Goal: Find specific page/section: Find specific page/section

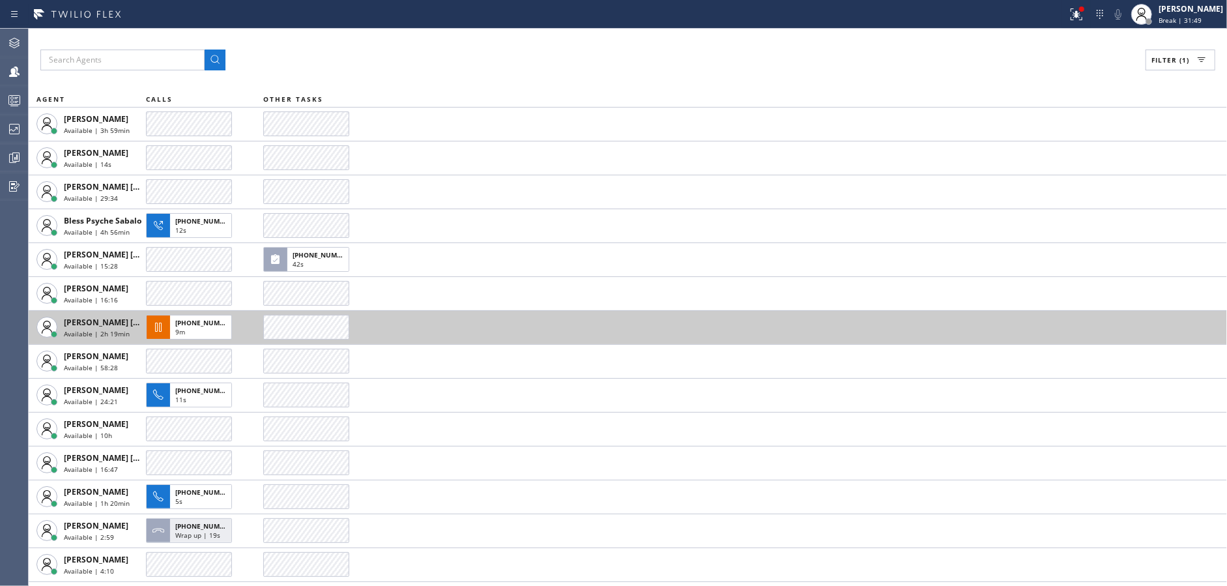
scroll to position [130, 0]
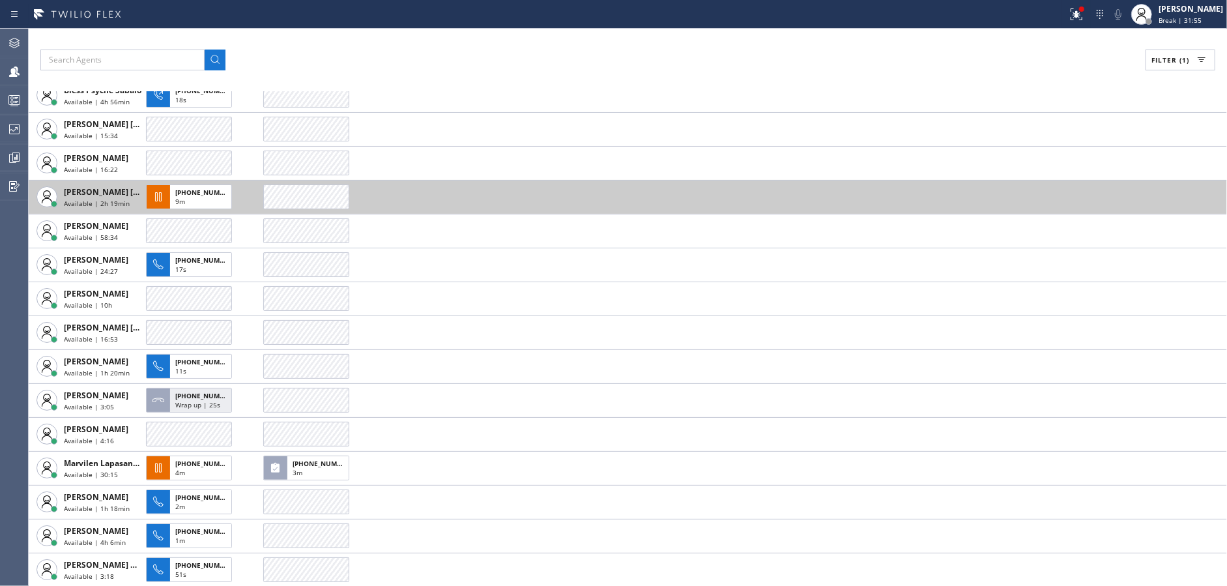
click at [564, 184] on td at bounding box center [745, 197] width 964 height 34
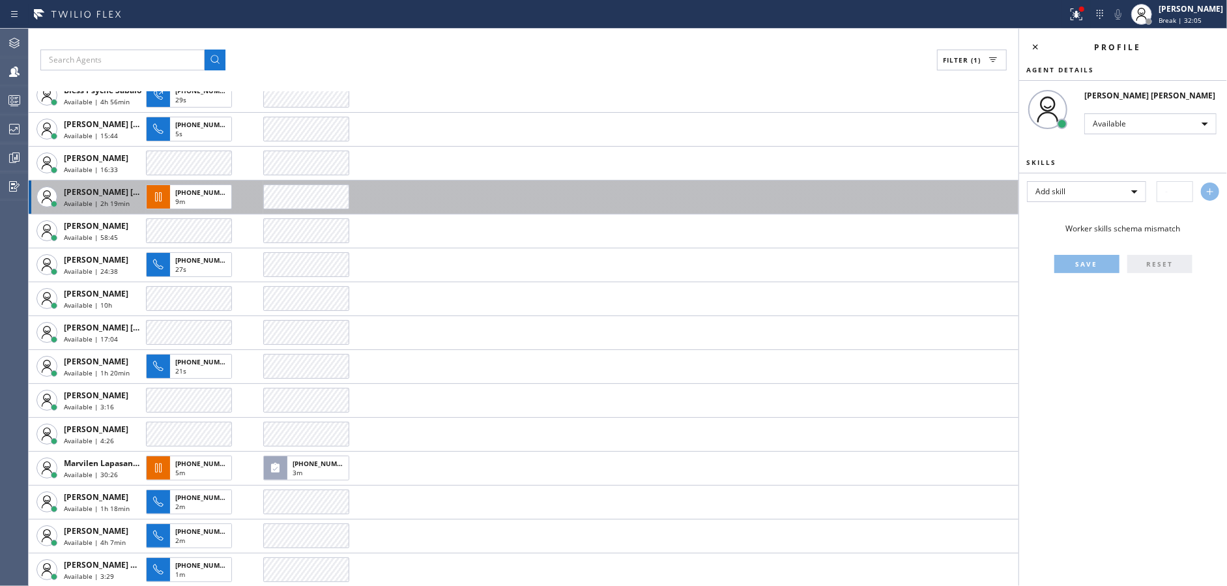
click at [564, 184] on td at bounding box center [640, 197] width 755 height 34
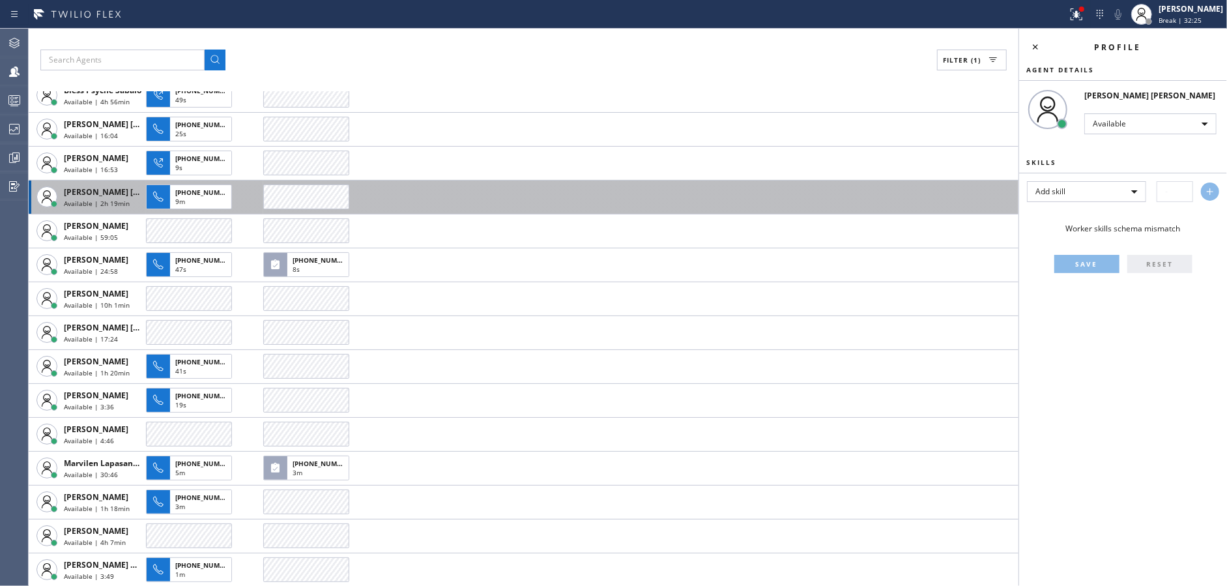
click at [564, 184] on td at bounding box center [640, 197] width 755 height 34
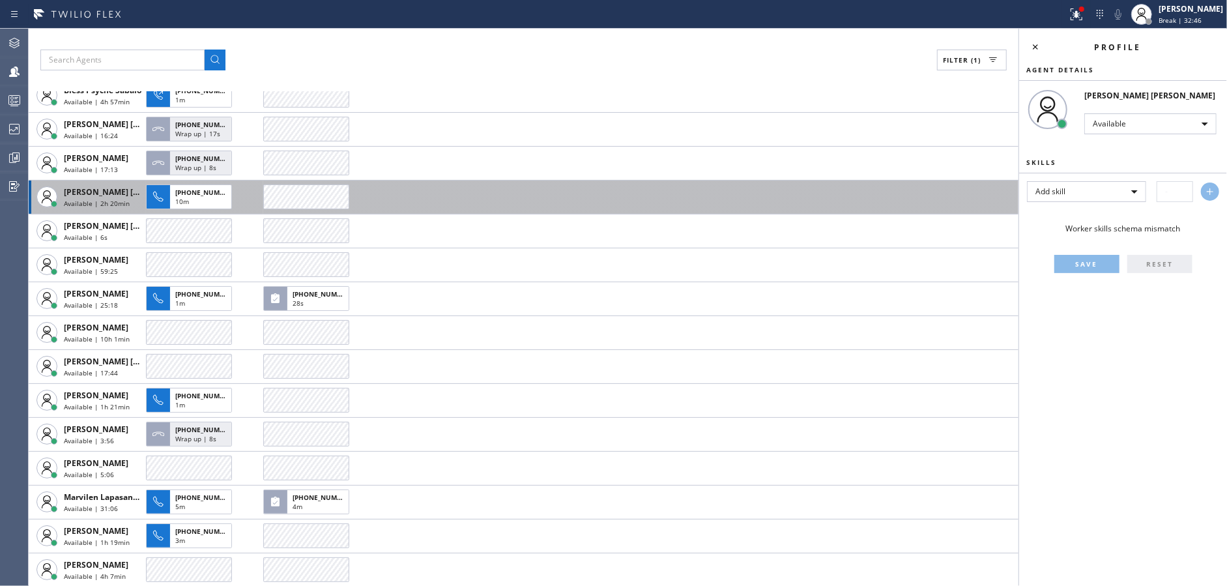
click at [564, 184] on td at bounding box center [640, 197] width 755 height 34
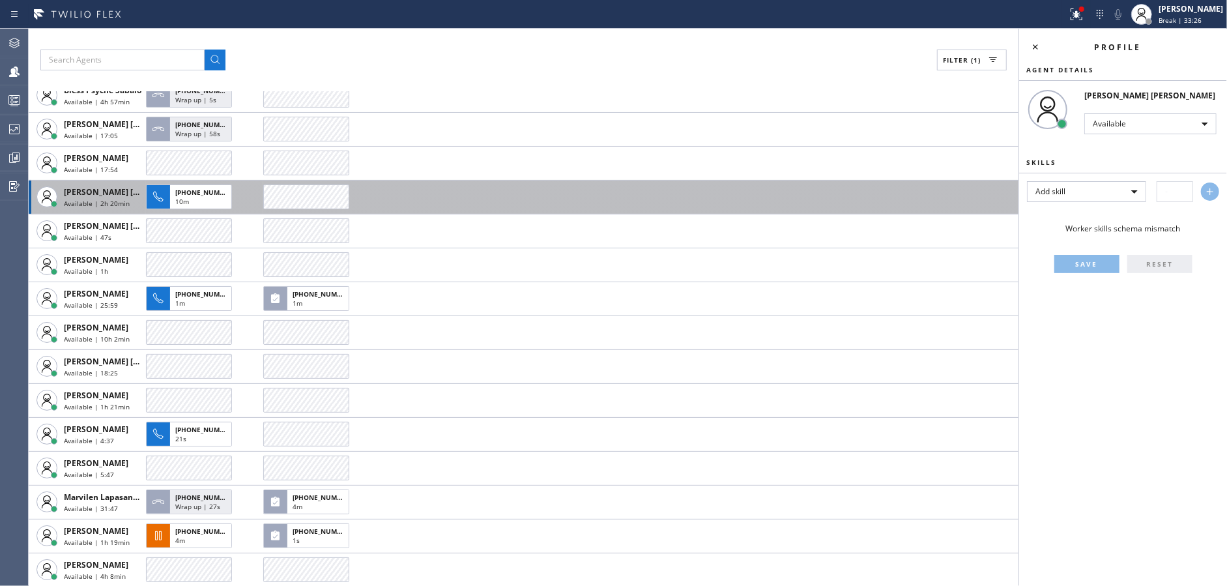
click at [564, 184] on td at bounding box center [640, 197] width 755 height 34
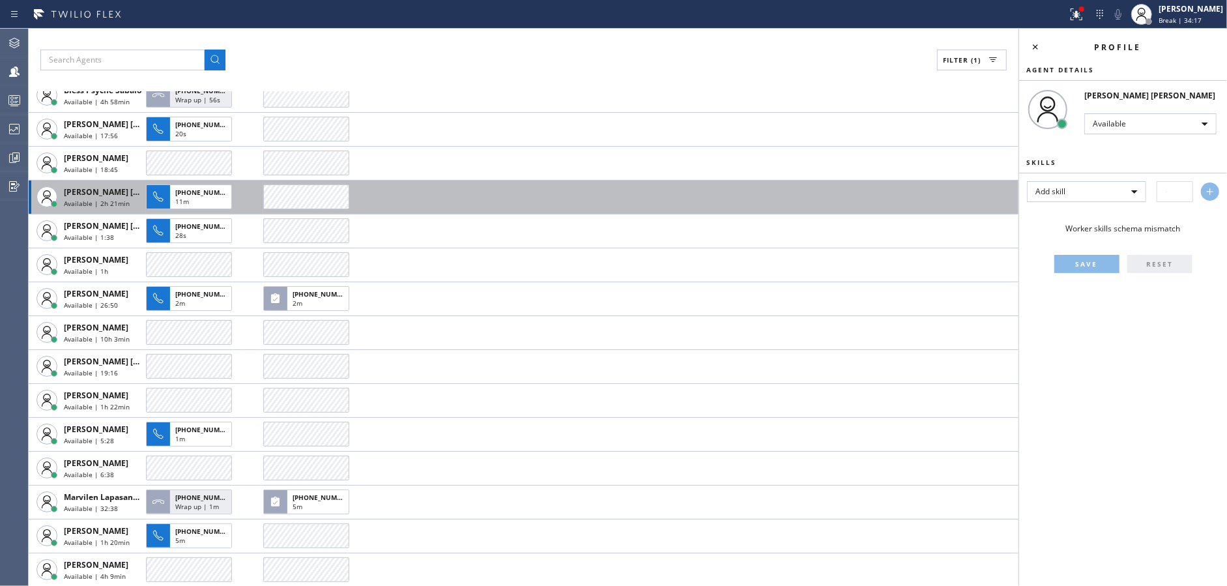
click at [564, 184] on td at bounding box center [640, 197] width 755 height 34
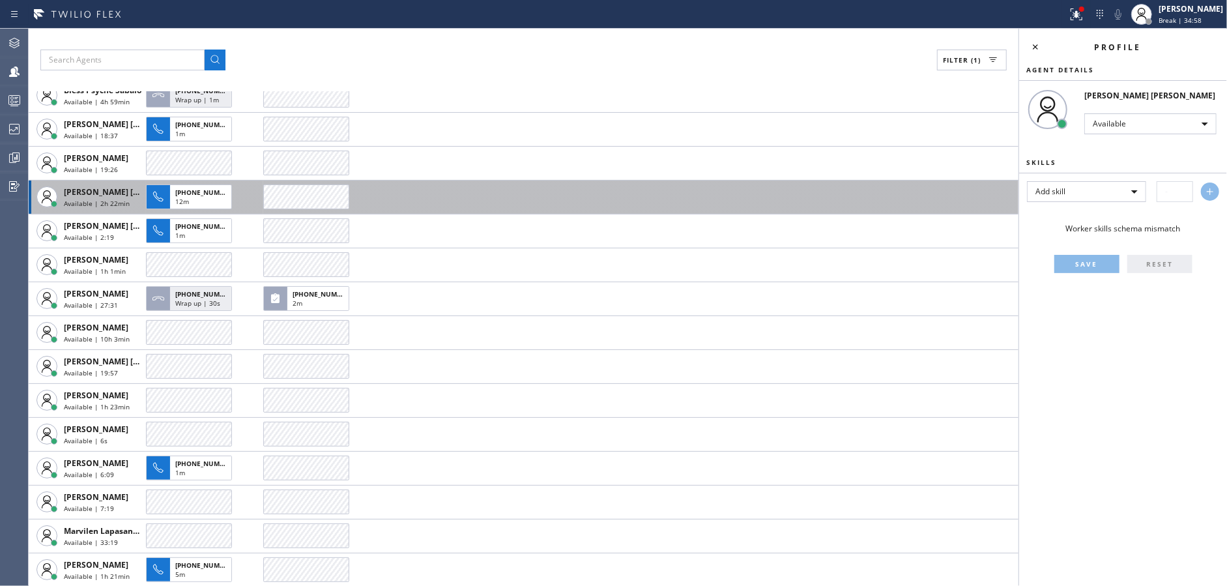
click at [564, 184] on td at bounding box center [640, 197] width 755 height 34
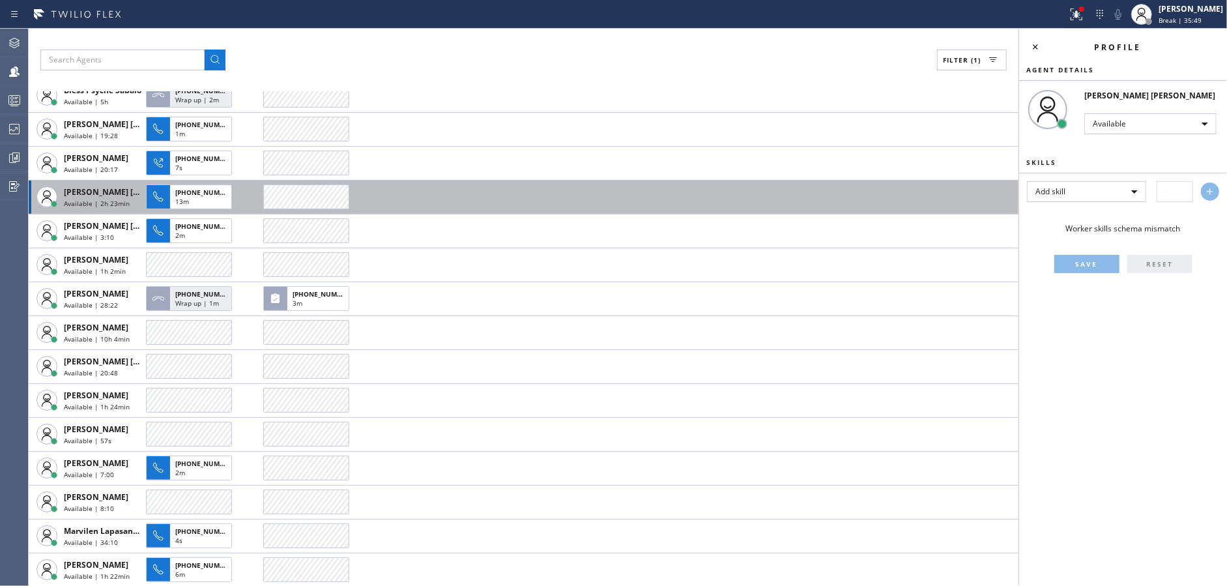
click at [564, 184] on td at bounding box center [640, 197] width 755 height 34
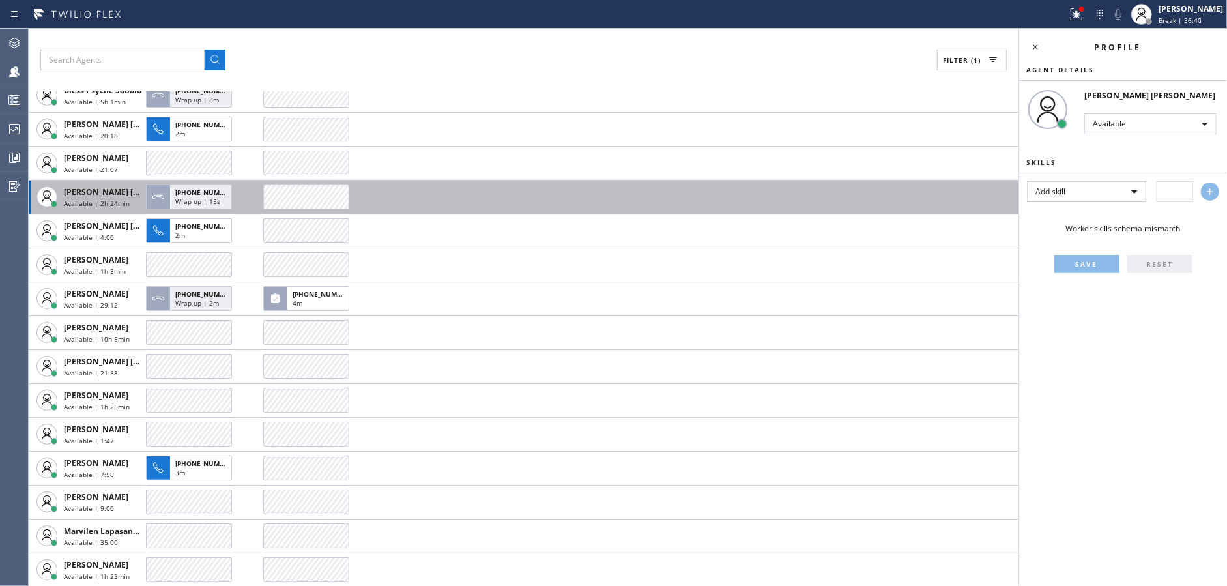
click at [564, 184] on td at bounding box center [640, 197] width 755 height 34
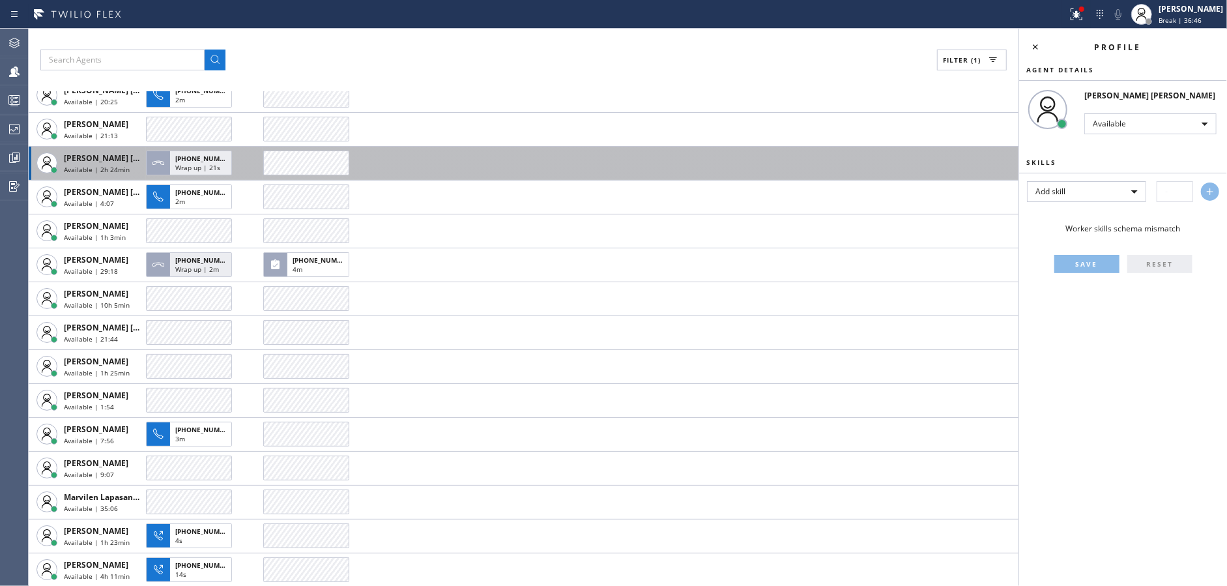
scroll to position [96, 0]
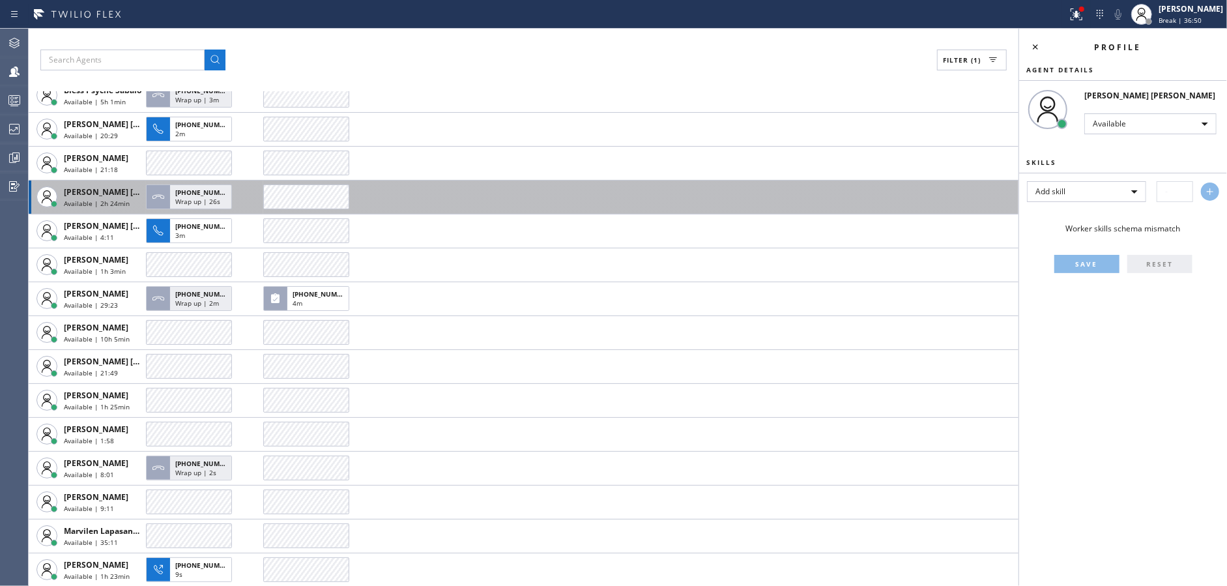
click at [564, 184] on td at bounding box center [640, 197] width 755 height 34
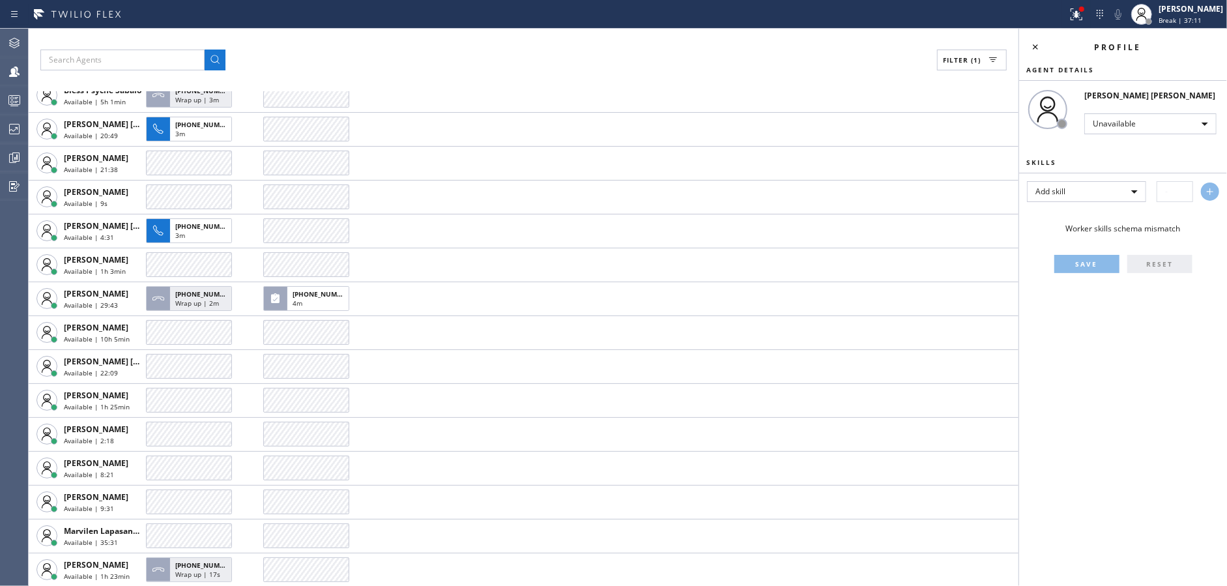
click at [564, 184] on td at bounding box center [640, 197] width 755 height 34
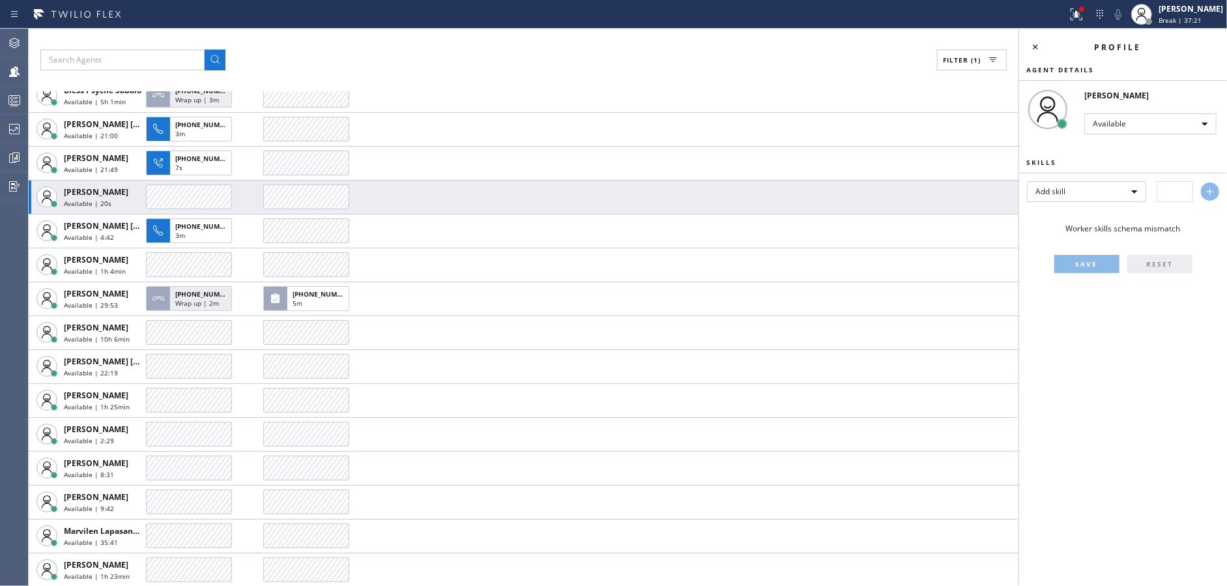
click at [564, 184] on td at bounding box center [640, 197] width 755 height 34
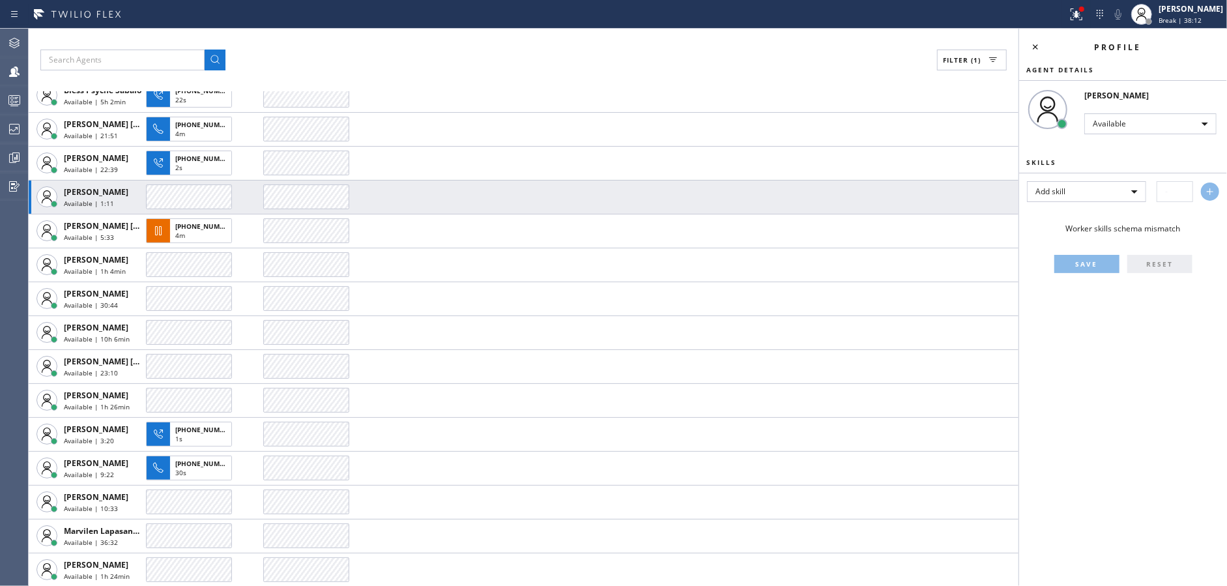
click at [564, 184] on td at bounding box center [640, 197] width 755 height 34
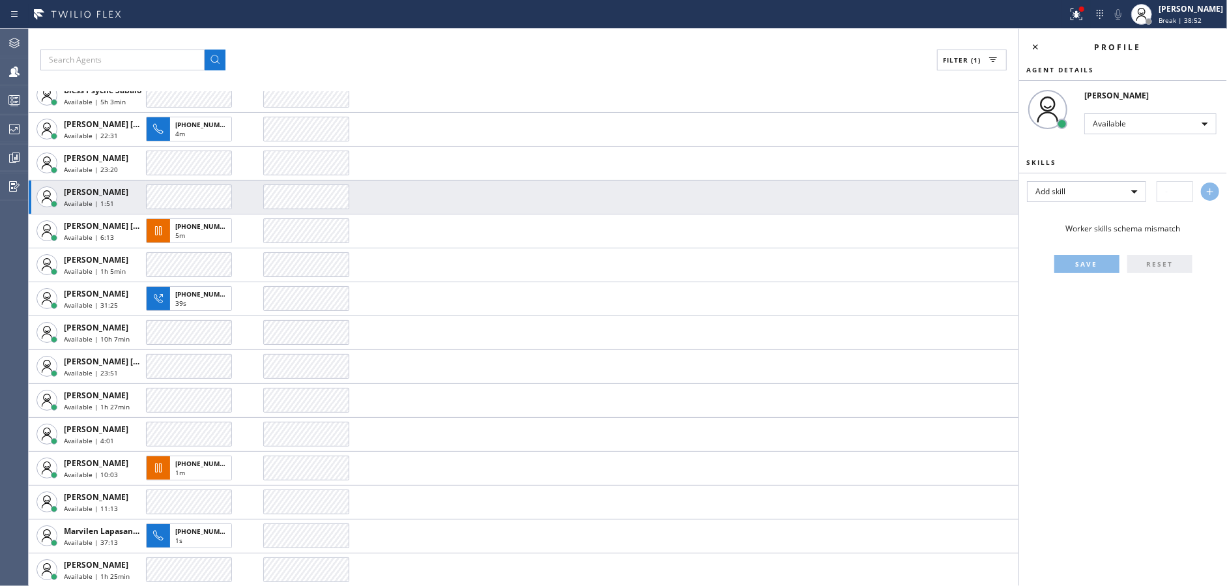
click at [564, 184] on td at bounding box center [640, 197] width 755 height 34
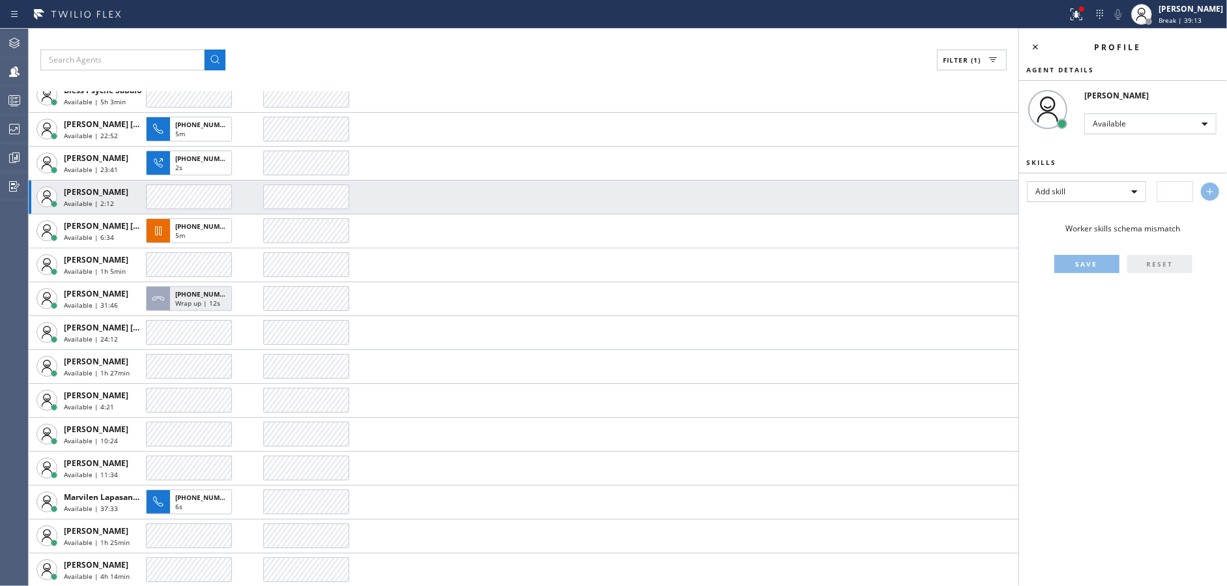
click at [564, 184] on td at bounding box center [640, 197] width 755 height 34
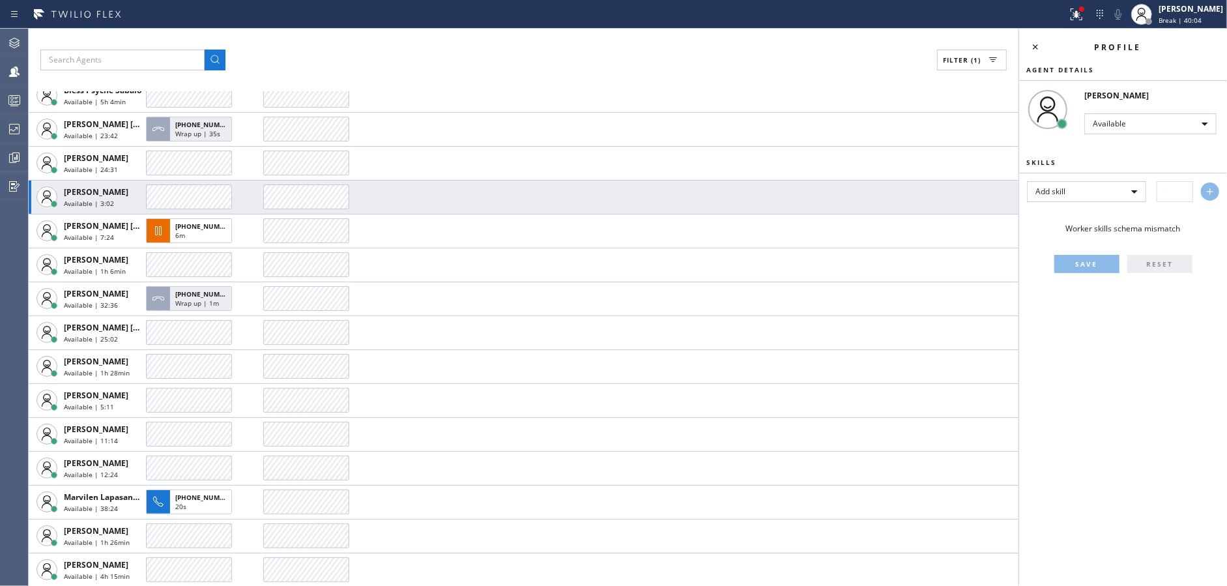
click at [564, 184] on td at bounding box center [640, 197] width 755 height 34
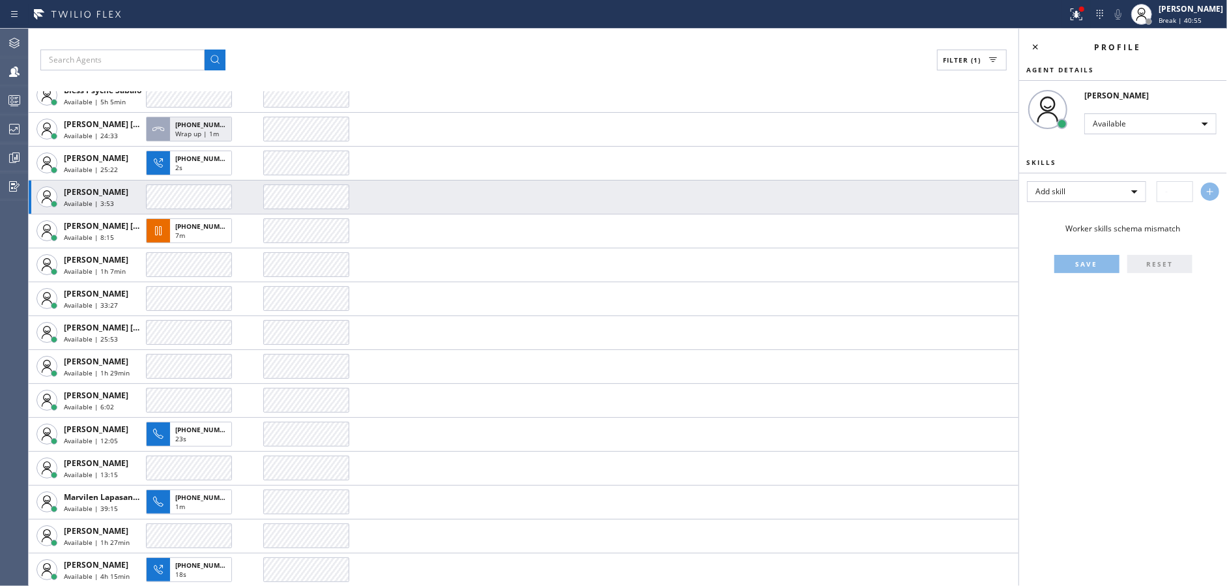
click at [564, 184] on td at bounding box center [640, 197] width 755 height 34
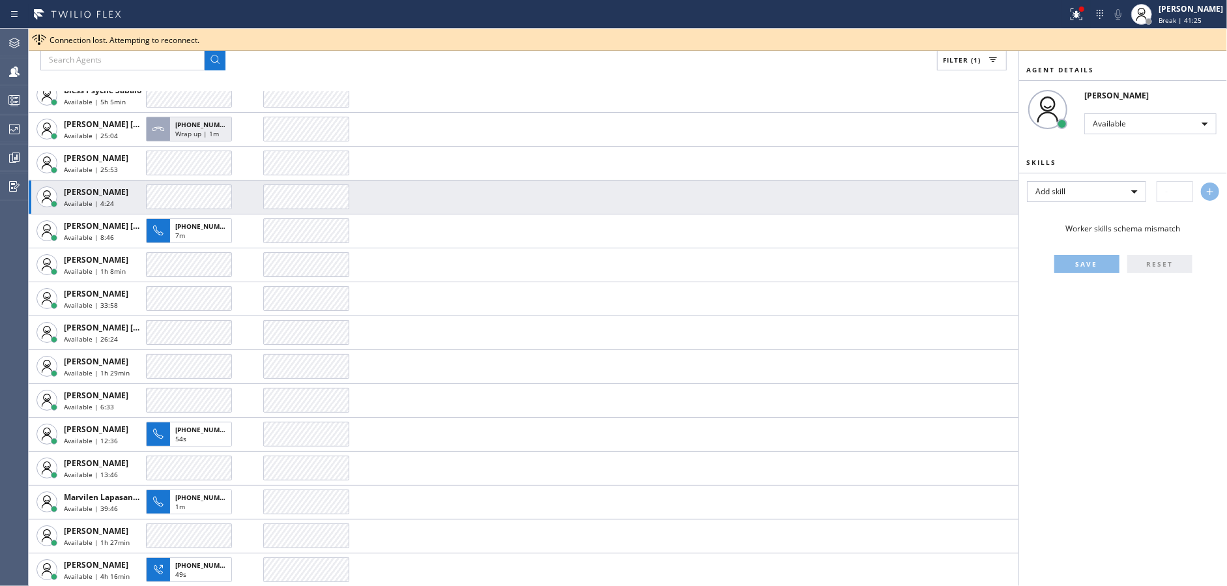
click at [564, 184] on td at bounding box center [640, 197] width 755 height 34
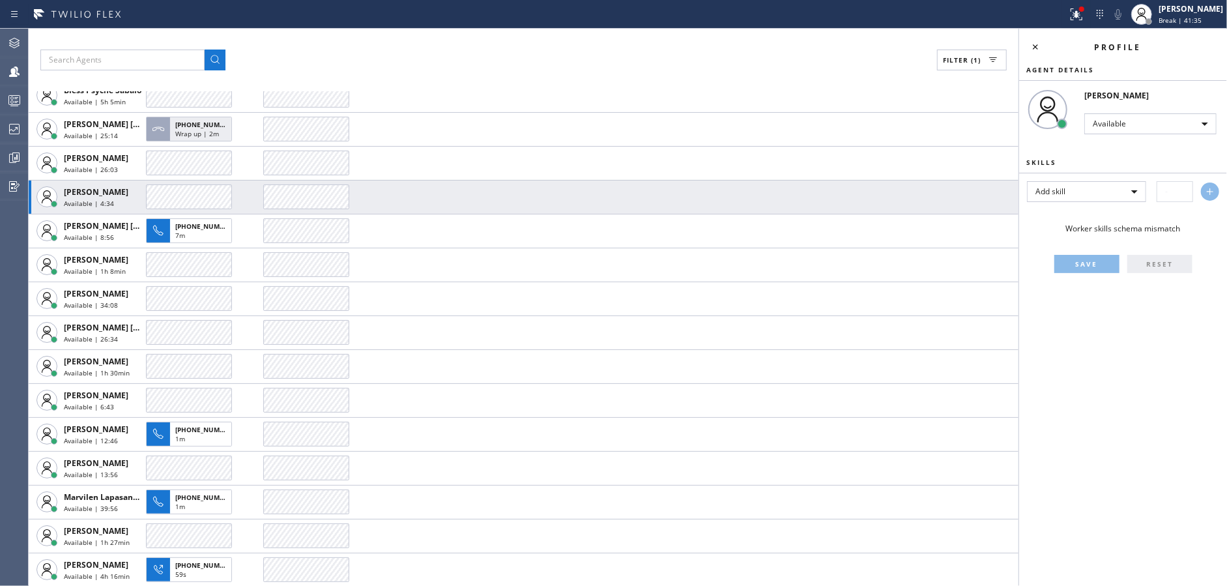
click at [564, 184] on td at bounding box center [640, 197] width 755 height 34
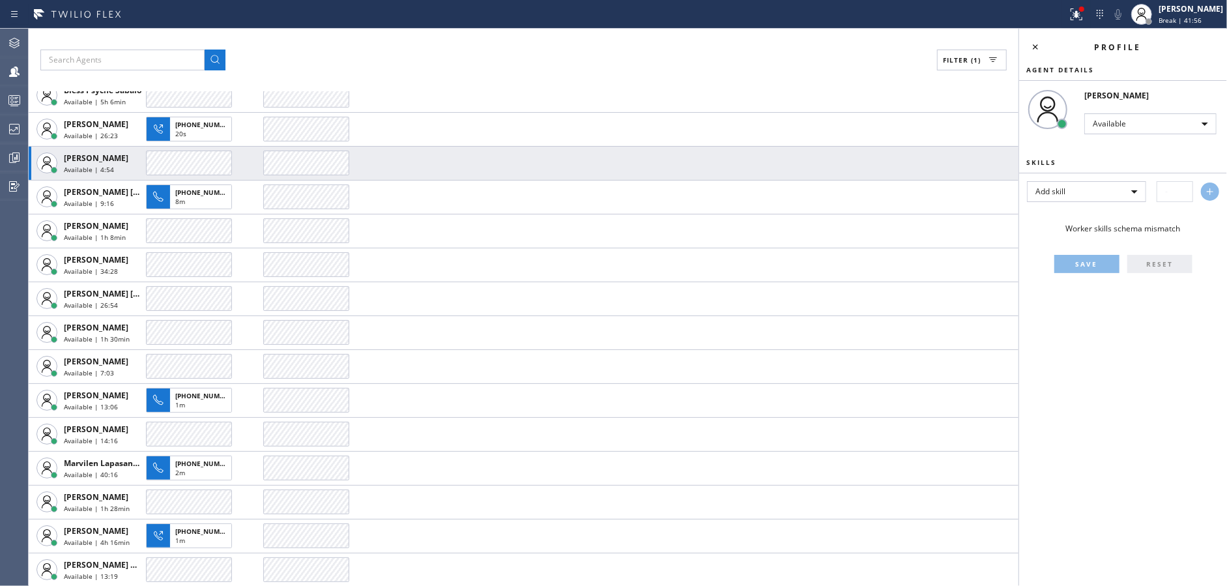
click at [564, 184] on td at bounding box center [640, 197] width 755 height 34
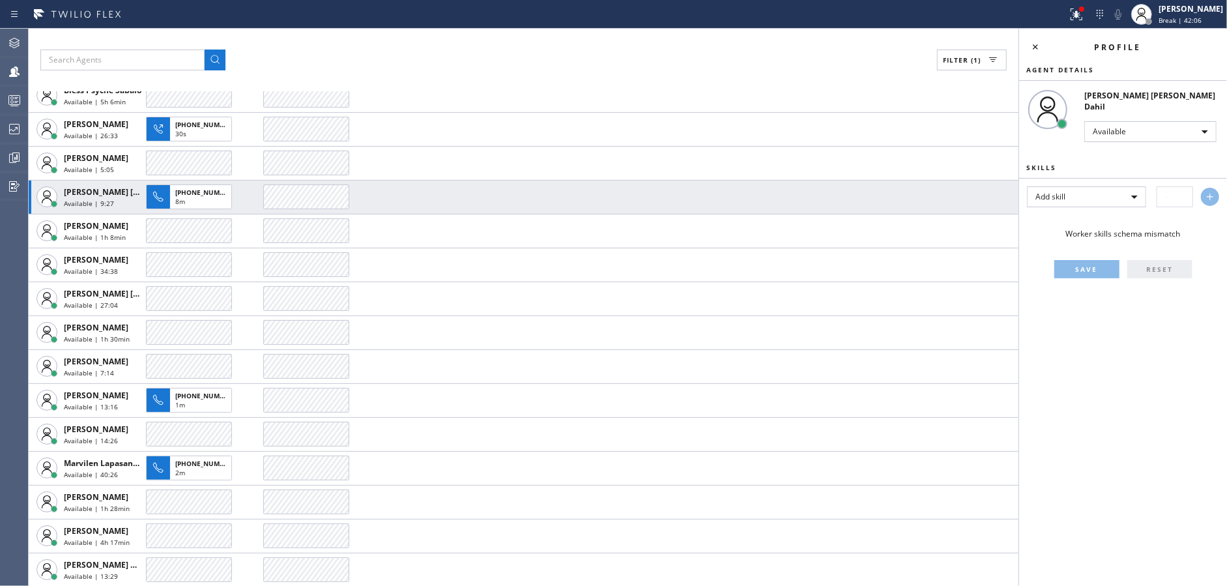
click at [564, 184] on td at bounding box center [640, 197] width 755 height 34
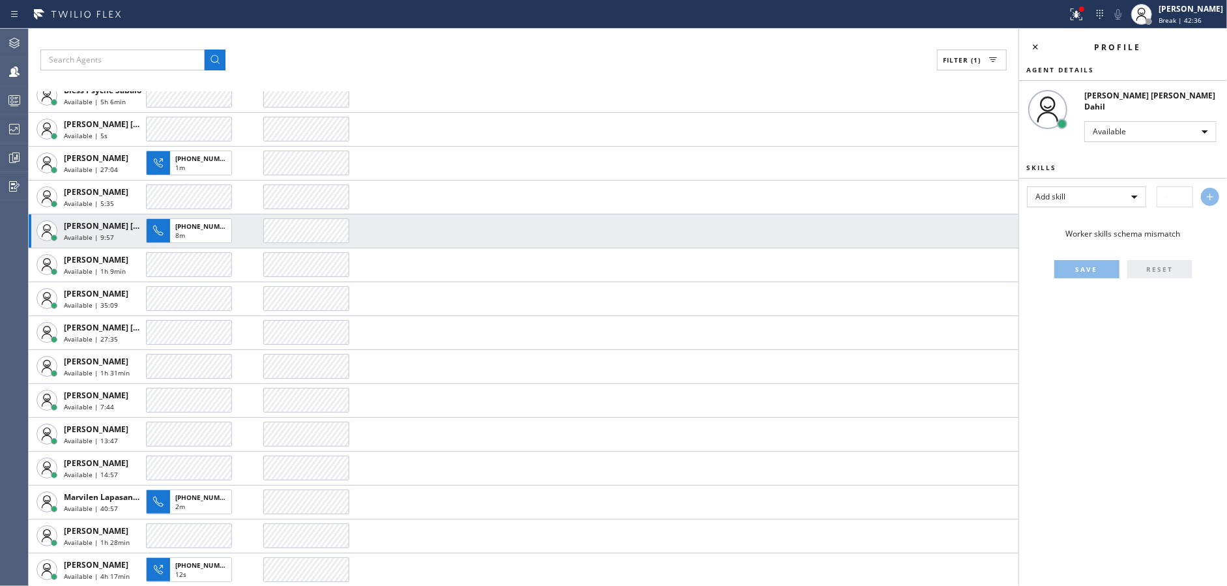
click at [564, 184] on td at bounding box center [640, 197] width 755 height 34
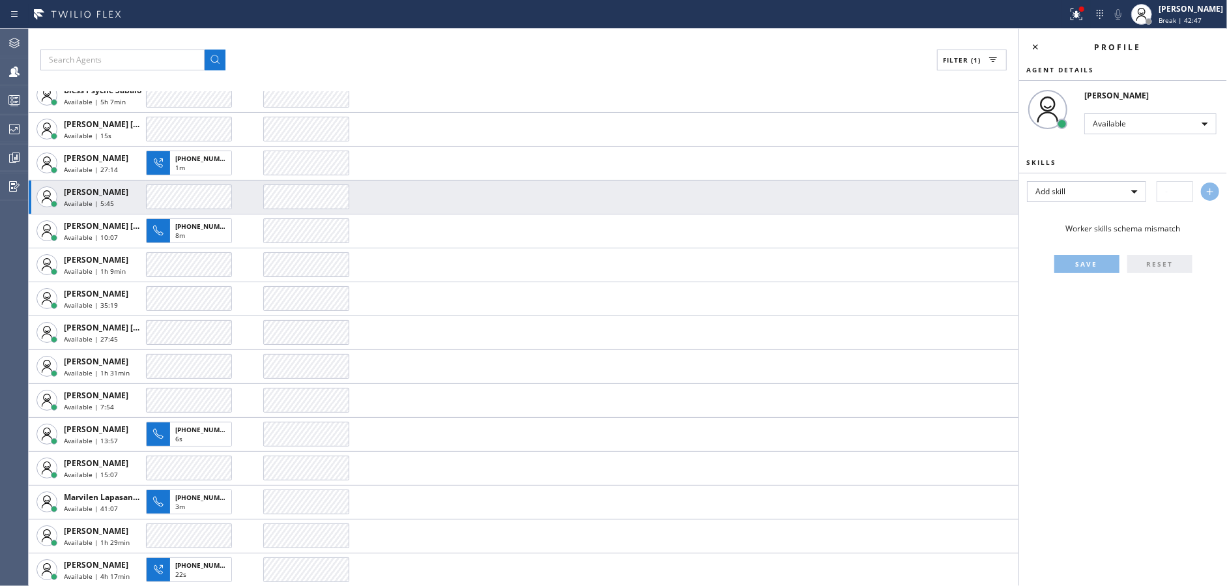
click at [564, 184] on td at bounding box center [640, 197] width 755 height 34
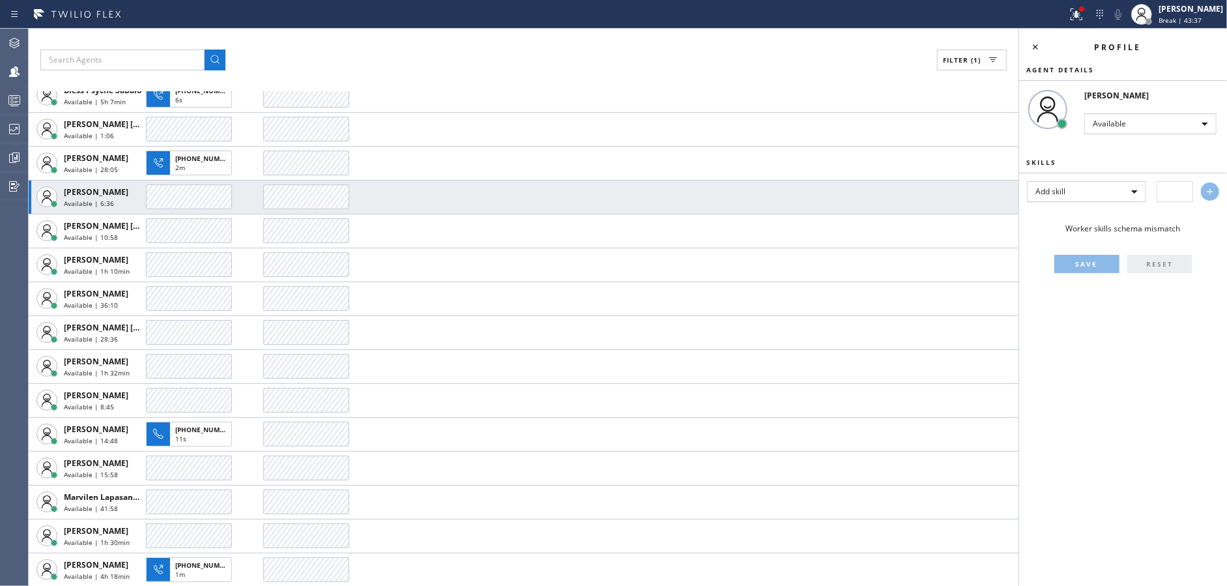
click at [564, 184] on td at bounding box center [640, 197] width 755 height 34
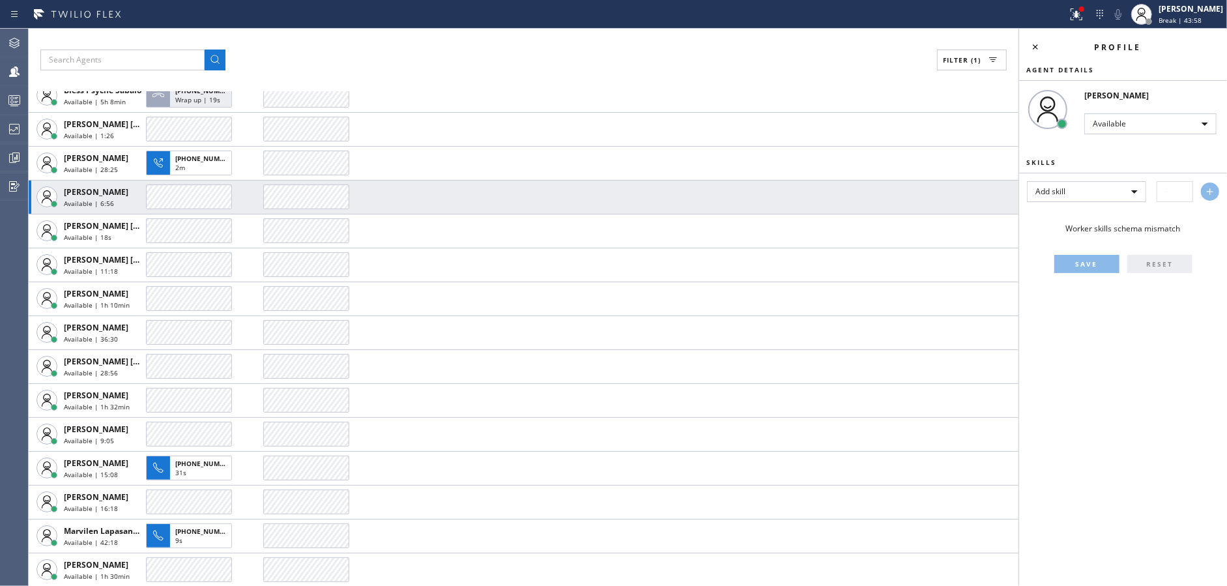
click at [564, 184] on td at bounding box center [640, 197] width 755 height 34
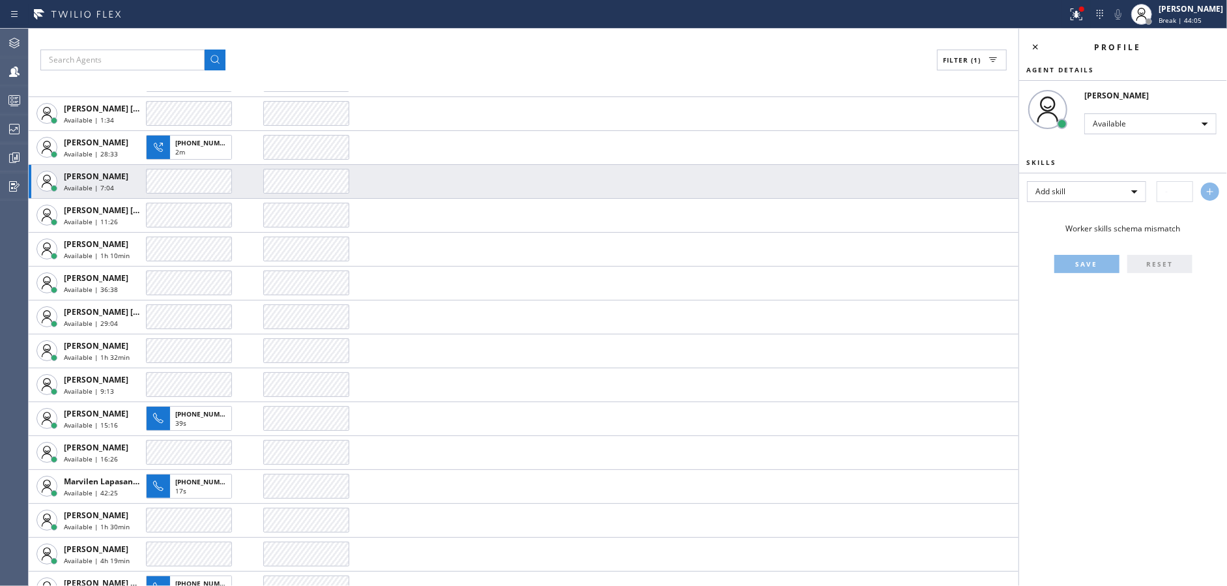
scroll to position [96, 0]
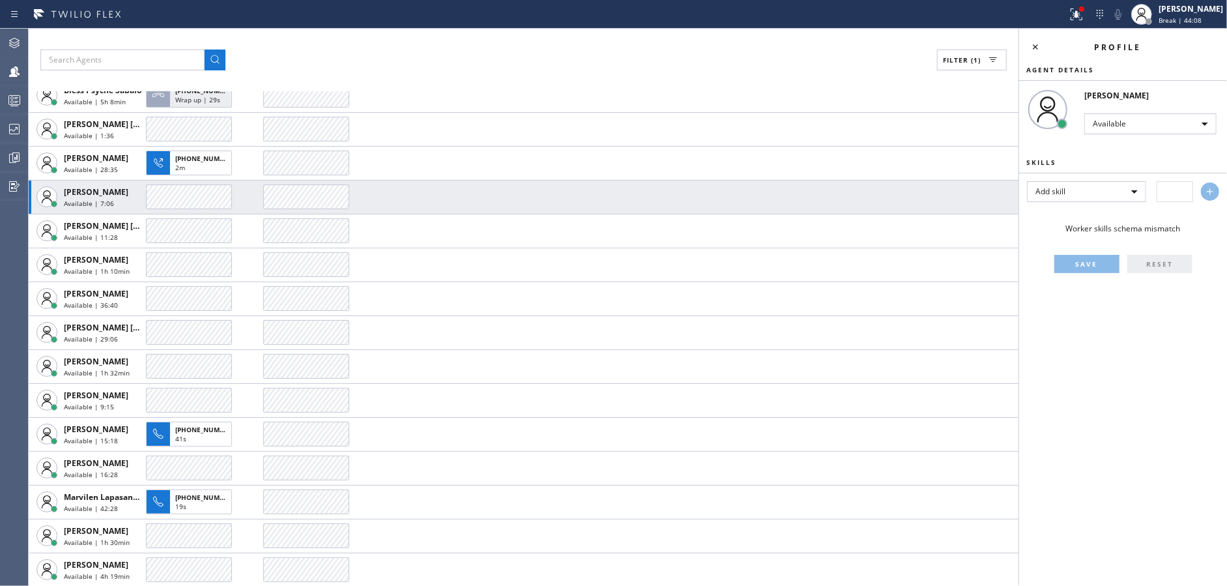
click at [564, 184] on td at bounding box center [640, 197] width 755 height 34
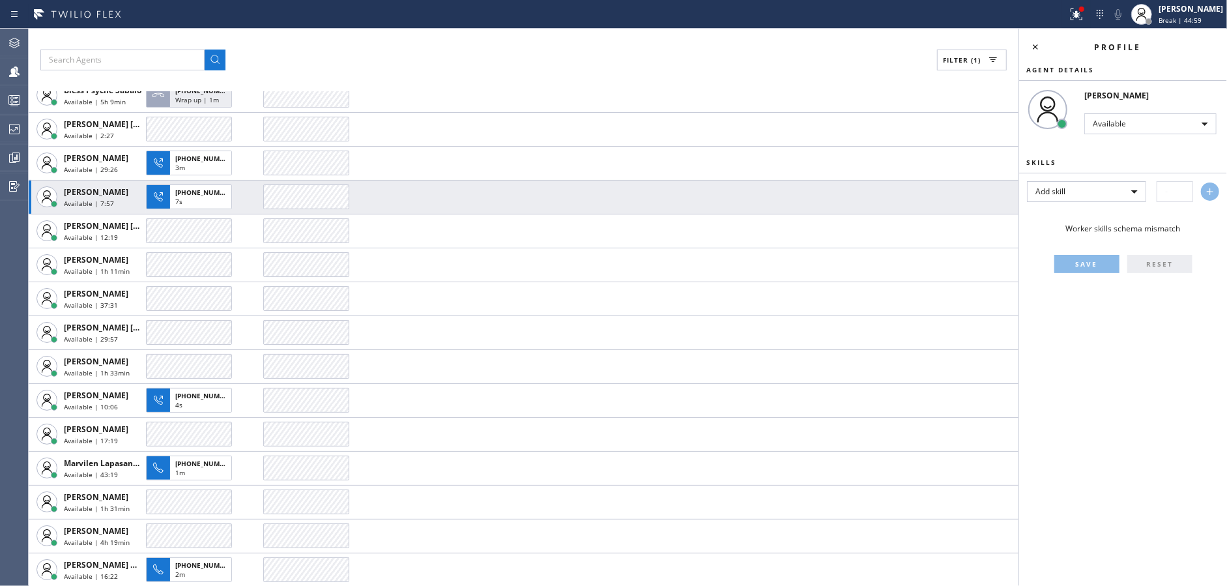
click at [564, 184] on td at bounding box center [640, 197] width 755 height 34
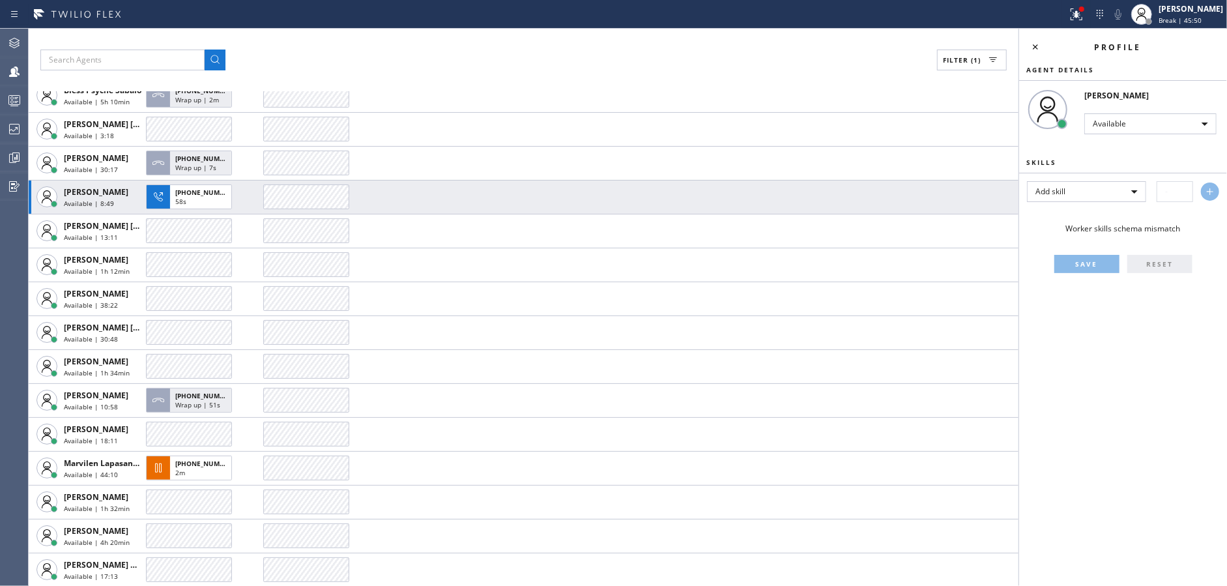
click at [564, 184] on td at bounding box center [640, 197] width 755 height 34
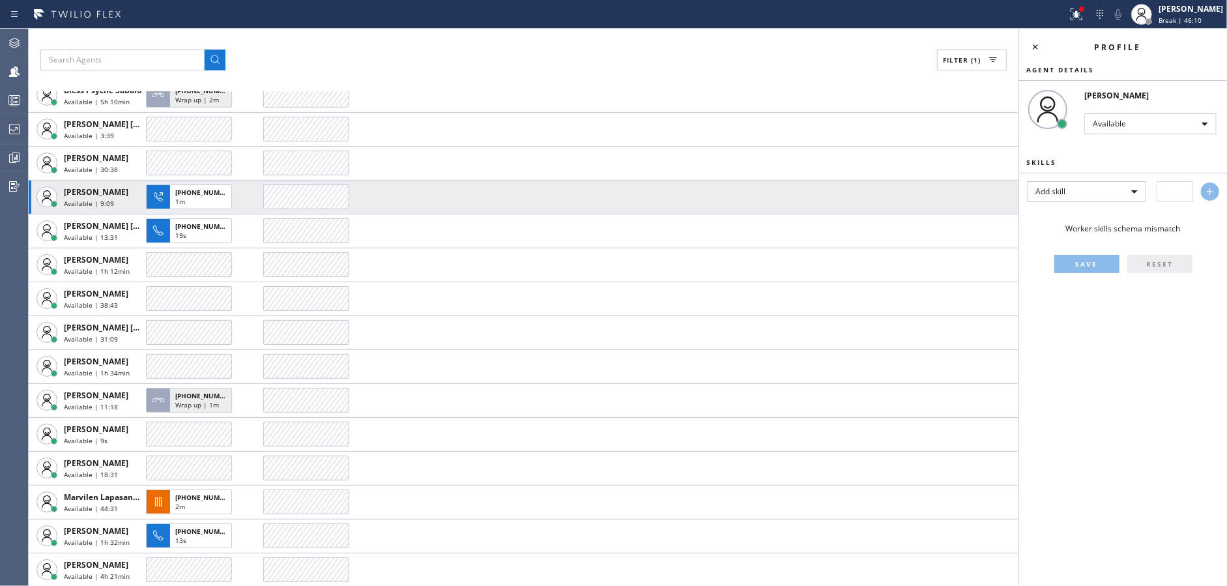
click at [564, 184] on td at bounding box center [640, 197] width 755 height 34
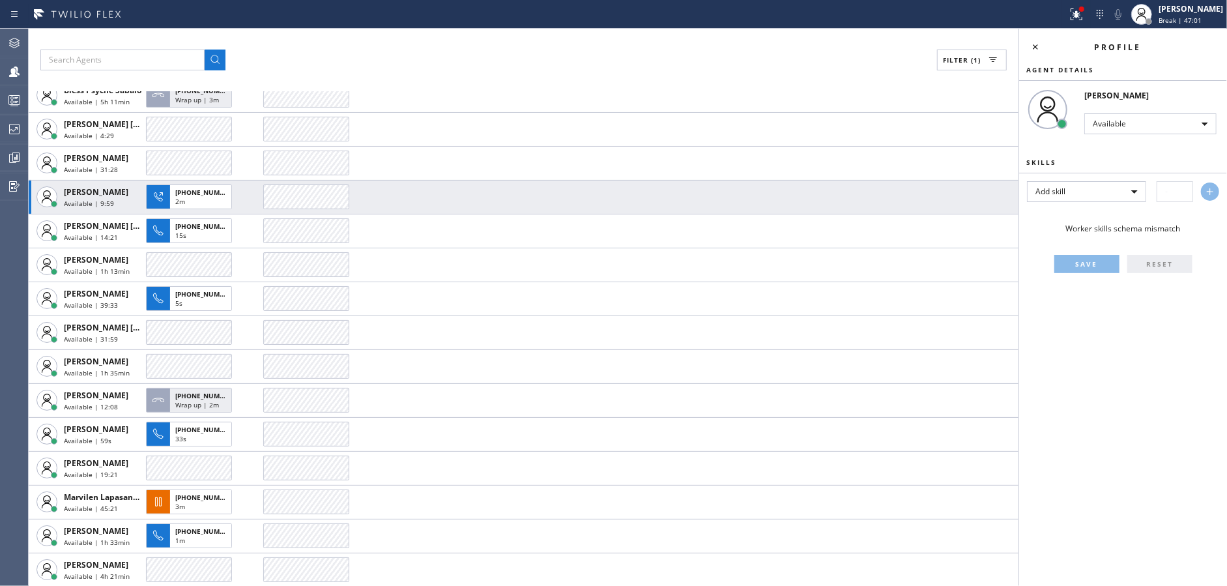
click at [564, 184] on td at bounding box center [640, 197] width 755 height 34
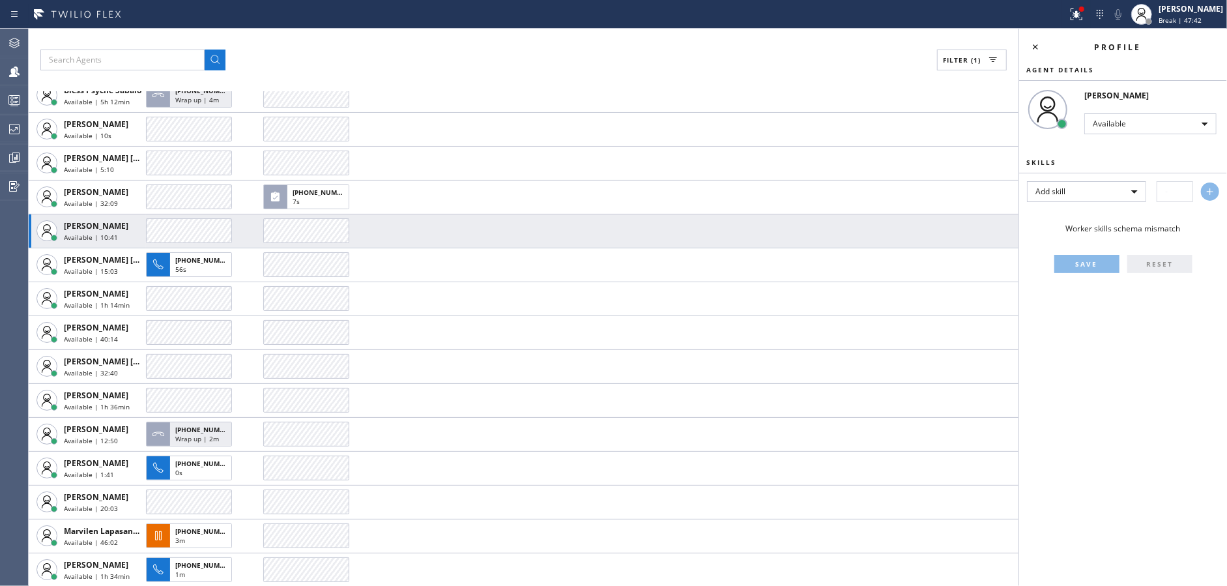
click at [564, 184] on div "[PHONE_NUMBER] 7s" at bounding box center [633, 196] width 740 height 33
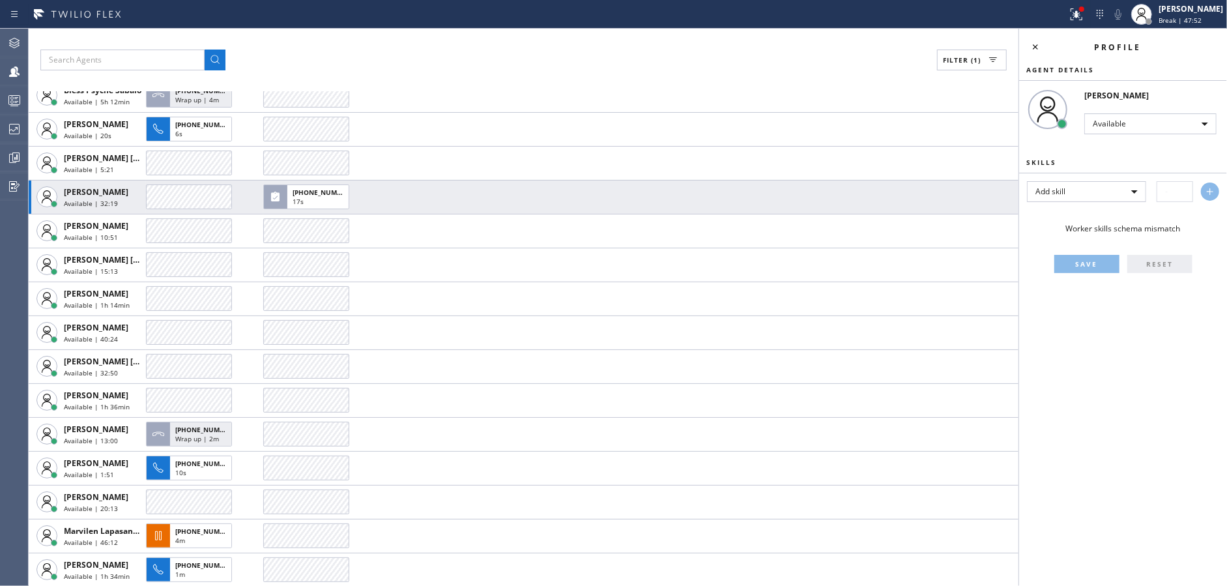
click at [564, 184] on div "[PHONE_NUMBER] 17s" at bounding box center [633, 196] width 740 height 33
click at [564, 184] on div "[PHONE_NUMBER] 28s" at bounding box center [633, 196] width 740 height 33
click at [564, 184] on div "[PHONE_NUMBER] 38s" at bounding box center [633, 196] width 740 height 33
click at [564, 184] on div "[PHONE_NUMBER] 48s" at bounding box center [633, 196] width 740 height 33
click at [564, 184] on div "[PHONE_NUMBER] 58s" at bounding box center [633, 196] width 740 height 33
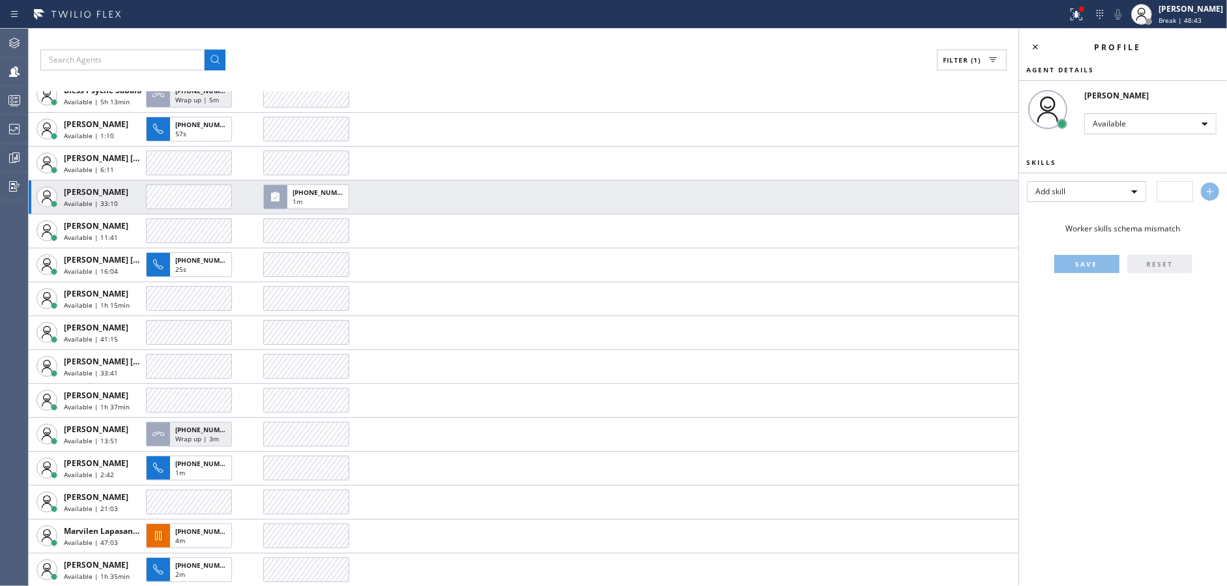
click at [564, 184] on div "[PHONE_NUMBER] 1m" at bounding box center [633, 196] width 740 height 33
click at [564, 184] on td at bounding box center [640, 197] width 755 height 34
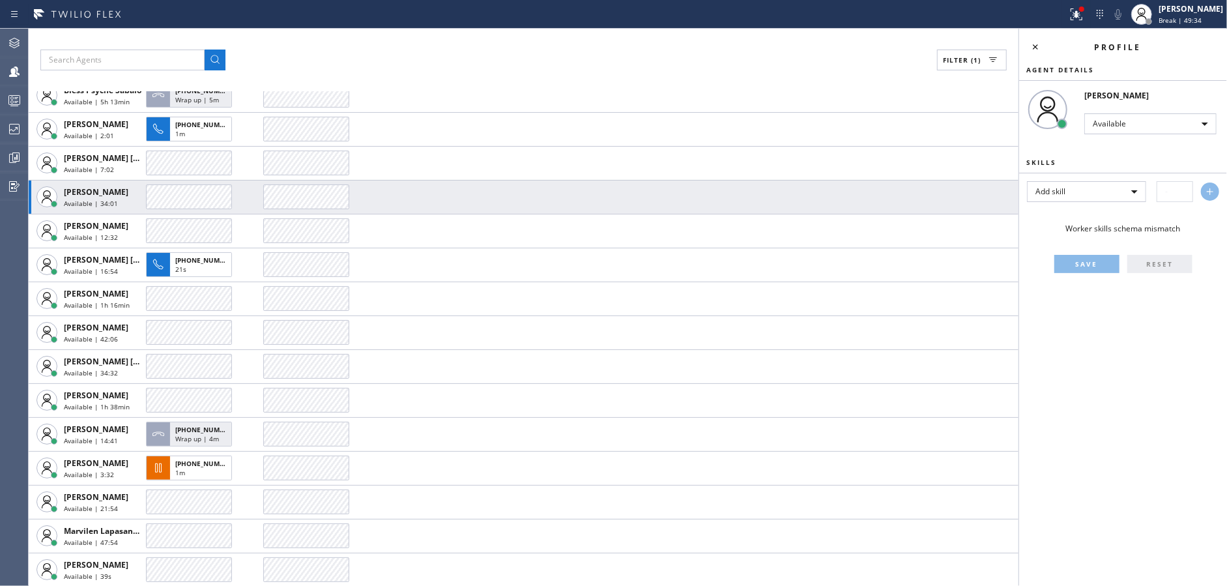
click at [564, 184] on td at bounding box center [640, 197] width 755 height 34
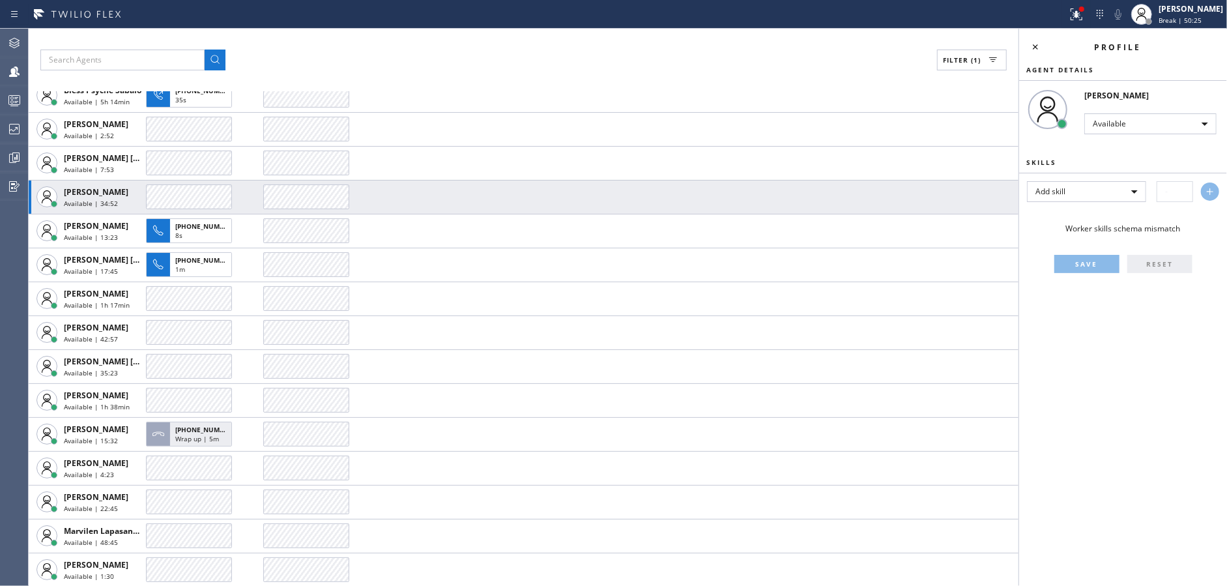
click at [564, 184] on td at bounding box center [640, 197] width 755 height 34
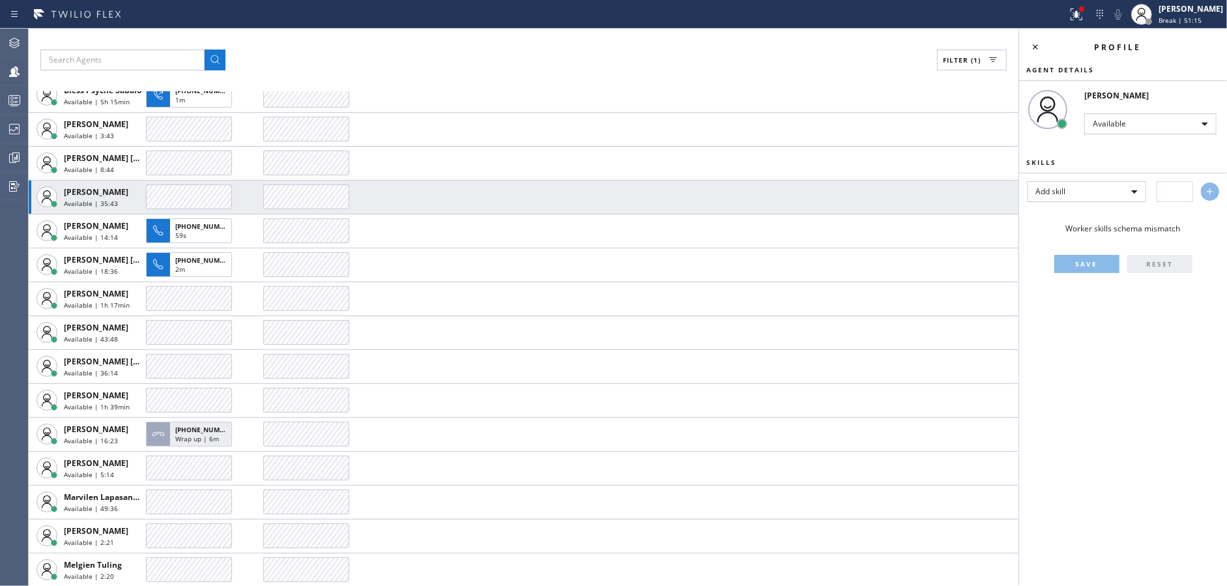
click at [564, 184] on td at bounding box center [640, 197] width 755 height 34
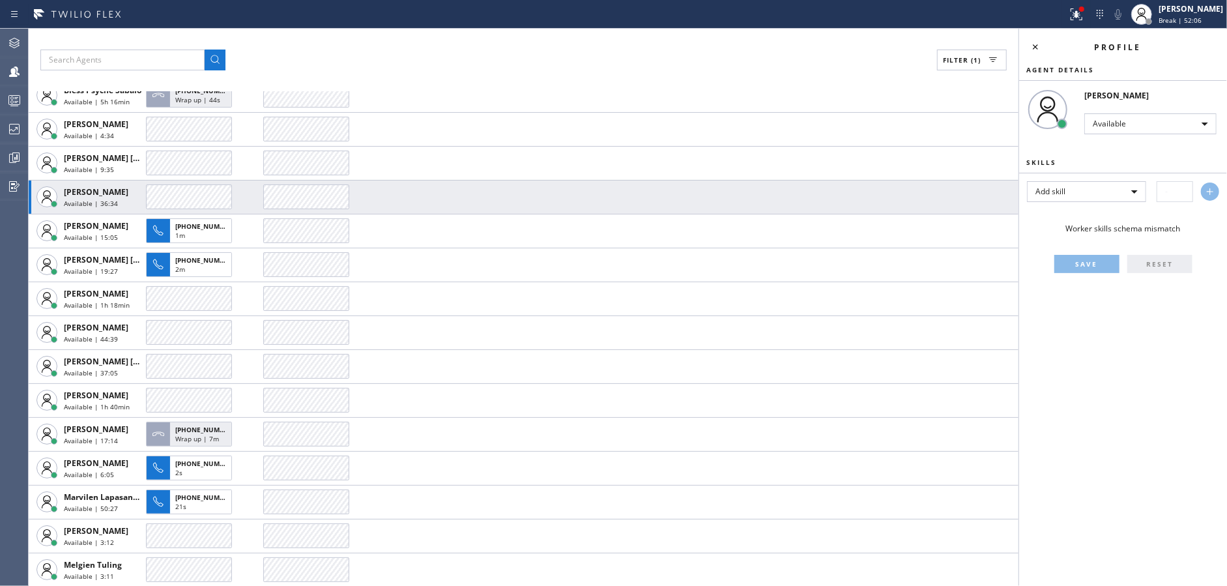
click at [564, 184] on td at bounding box center [640, 197] width 755 height 34
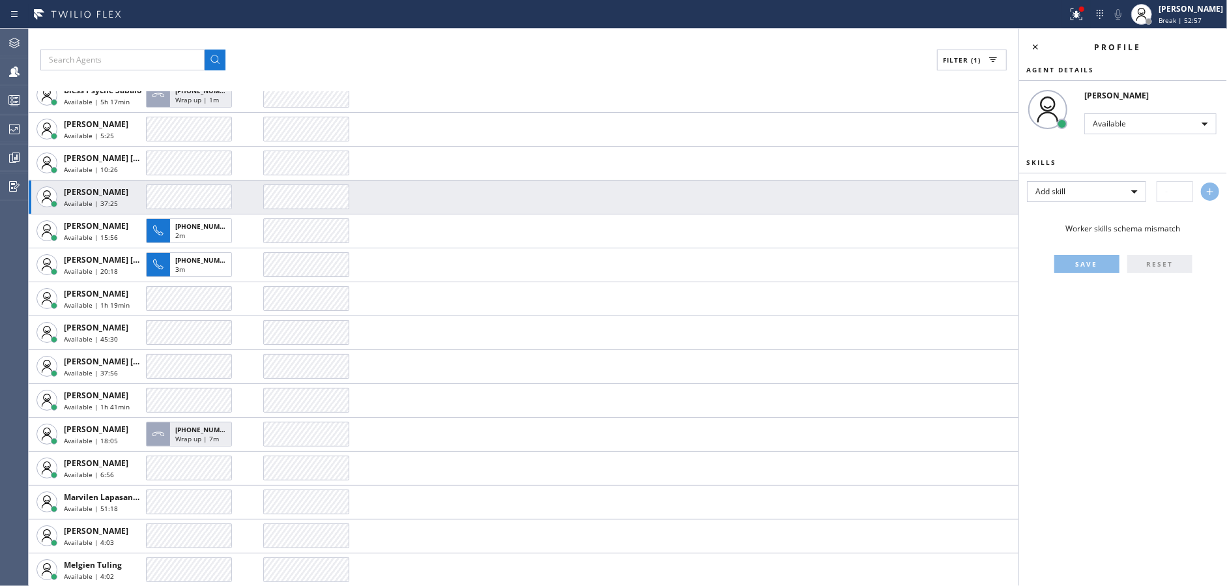
click at [564, 184] on td at bounding box center [640, 197] width 755 height 34
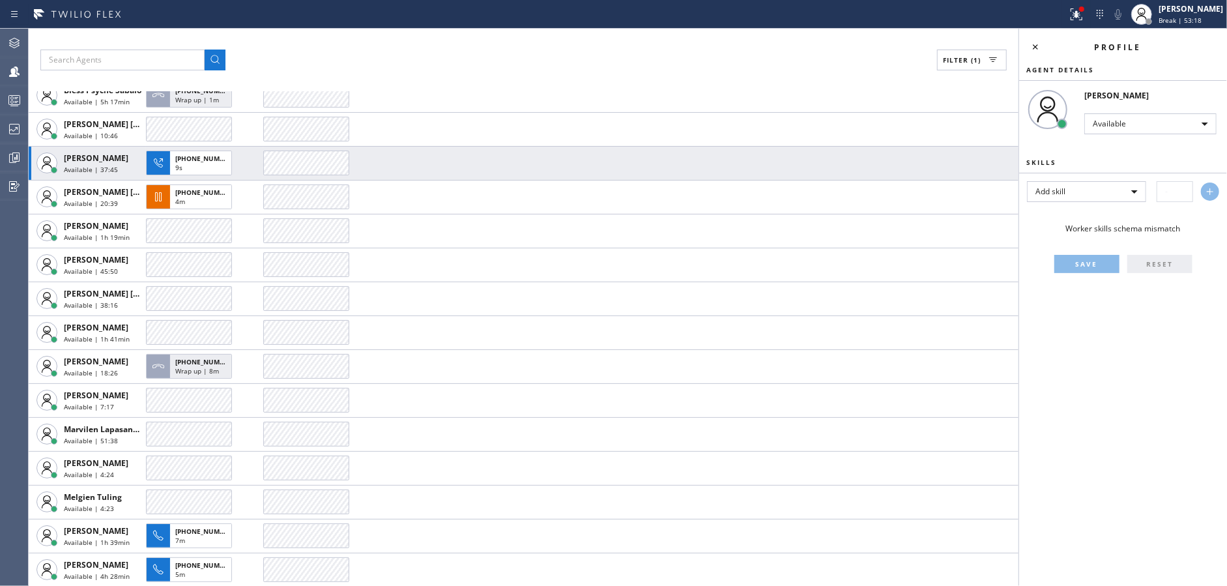
click at [564, 184] on td at bounding box center [640, 197] width 755 height 34
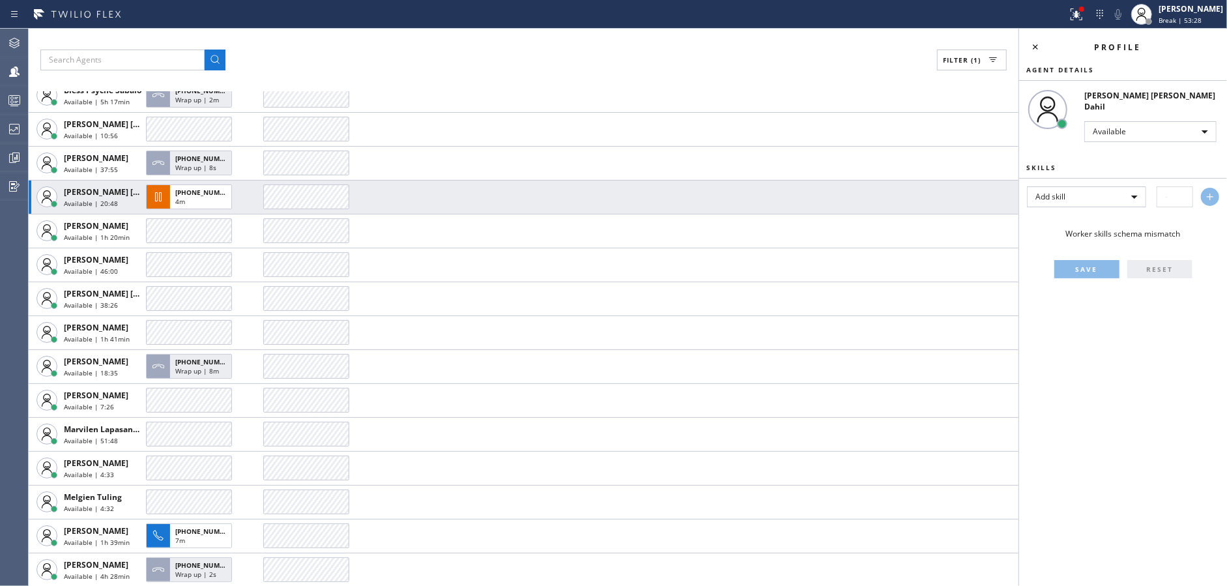
click at [564, 184] on td at bounding box center [640, 197] width 755 height 34
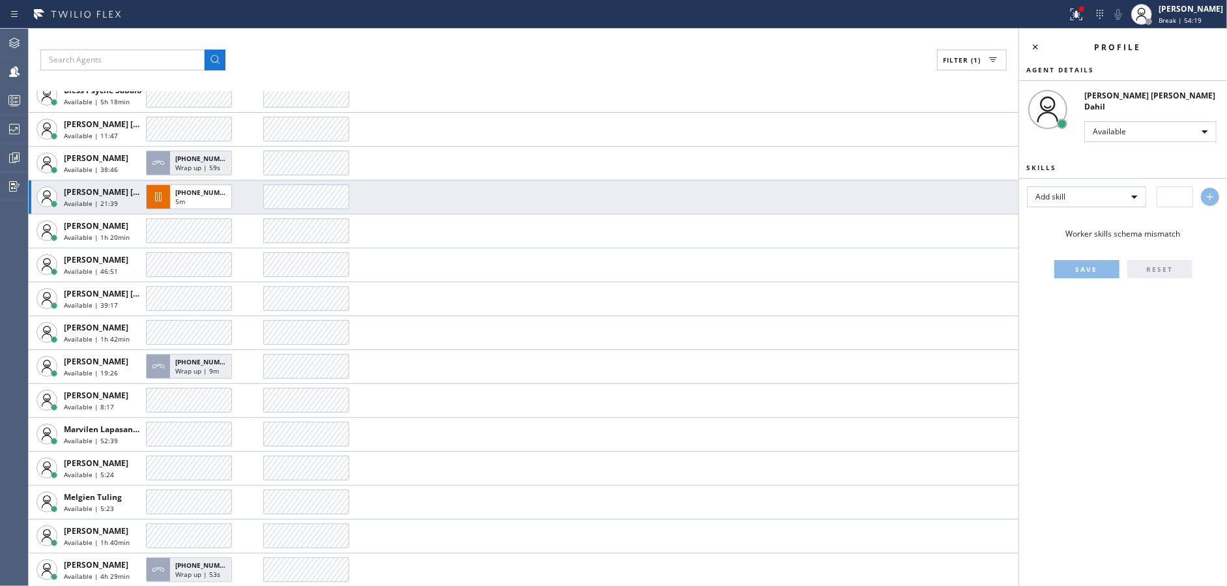
click at [564, 184] on td at bounding box center [640, 197] width 755 height 34
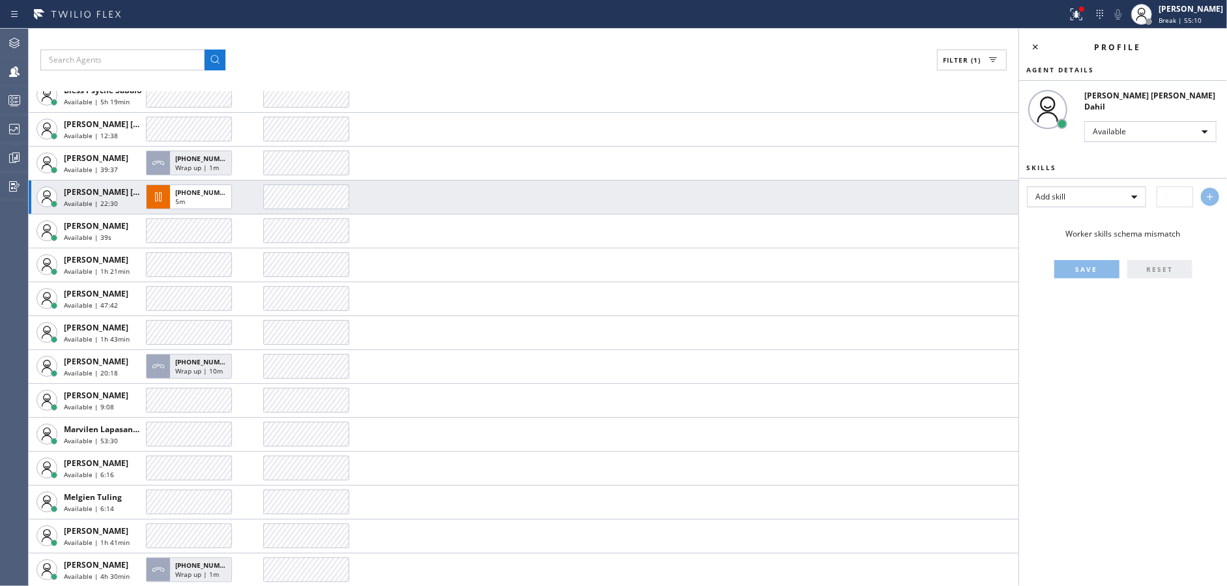
click at [564, 184] on td at bounding box center [640, 197] width 755 height 34
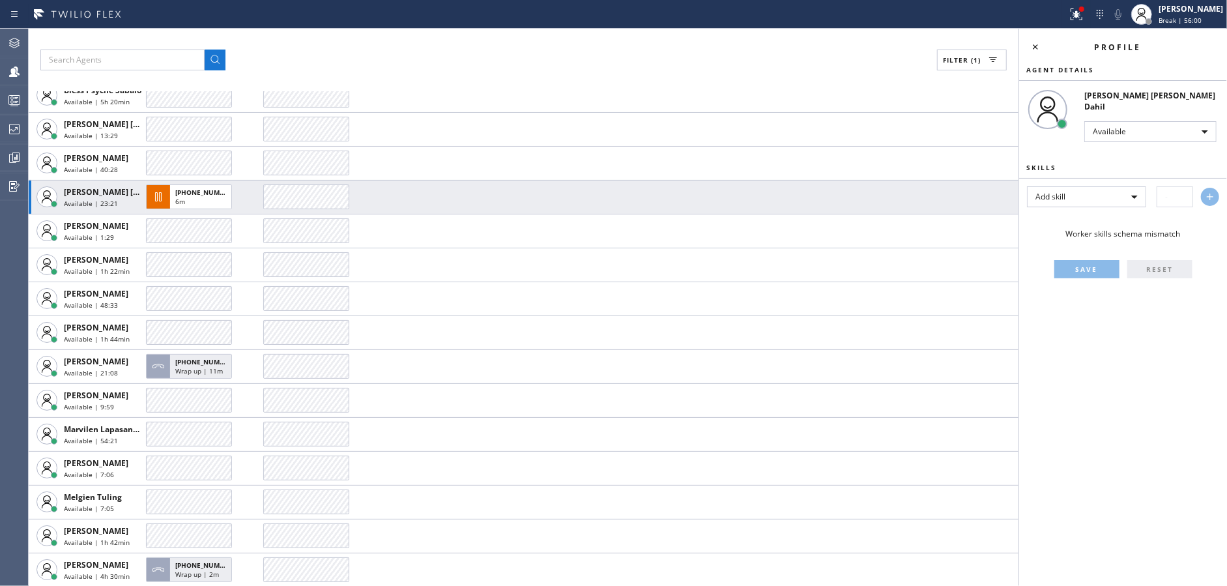
click at [564, 184] on td at bounding box center [640, 197] width 755 height 34
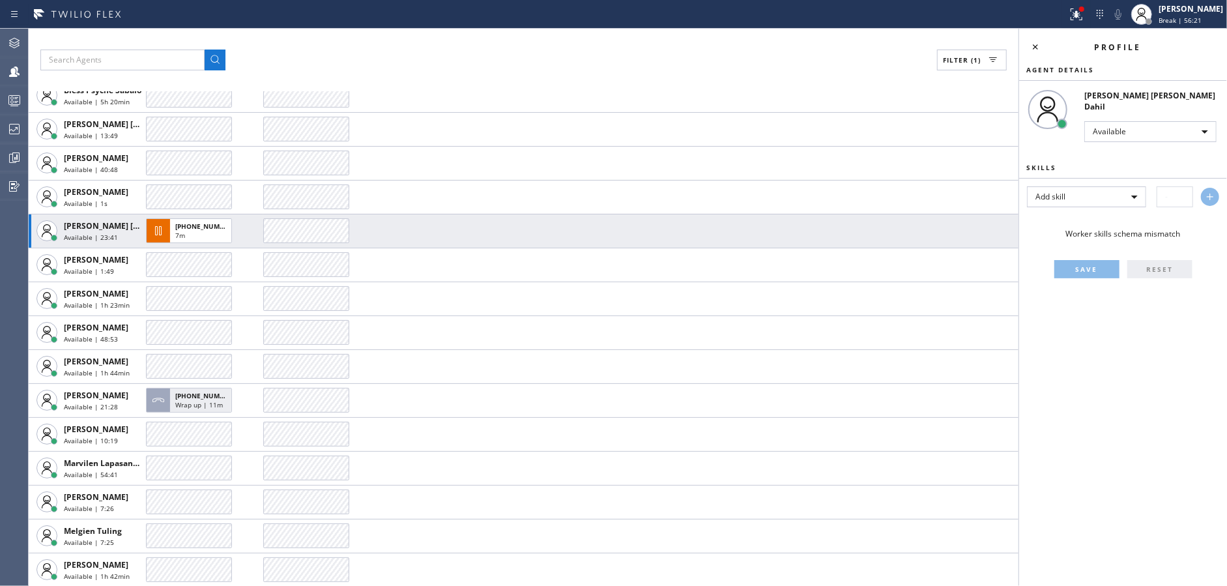
click at [564, 184] on td at bounding box center [640, 197] width 755 height 34
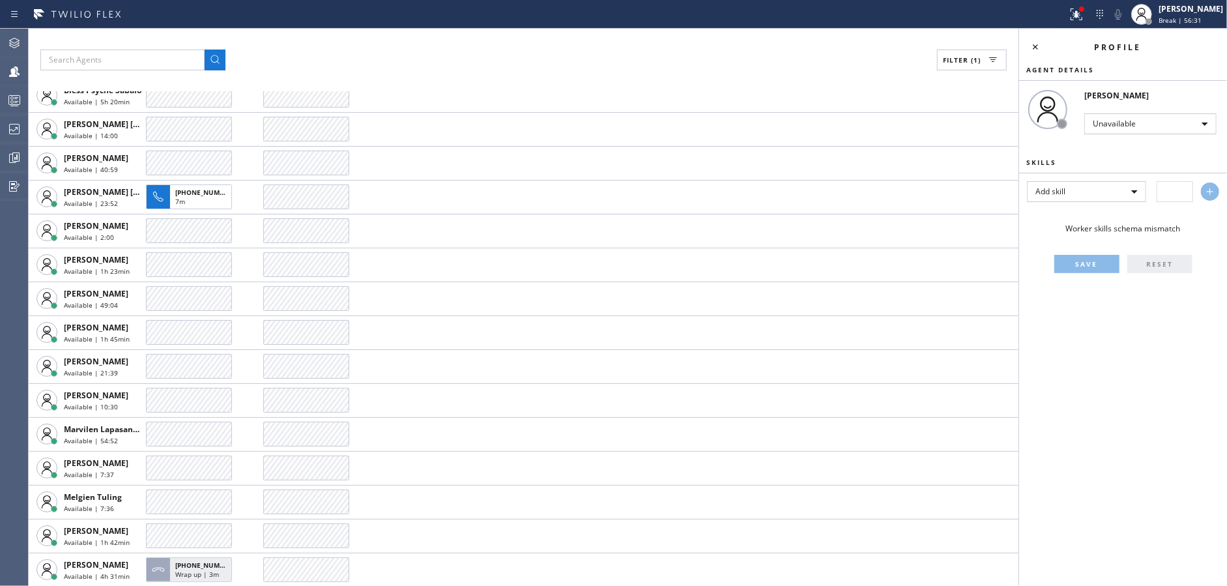
click at [564, 184] on td at bounding box center [640, 197] width 755 height 34
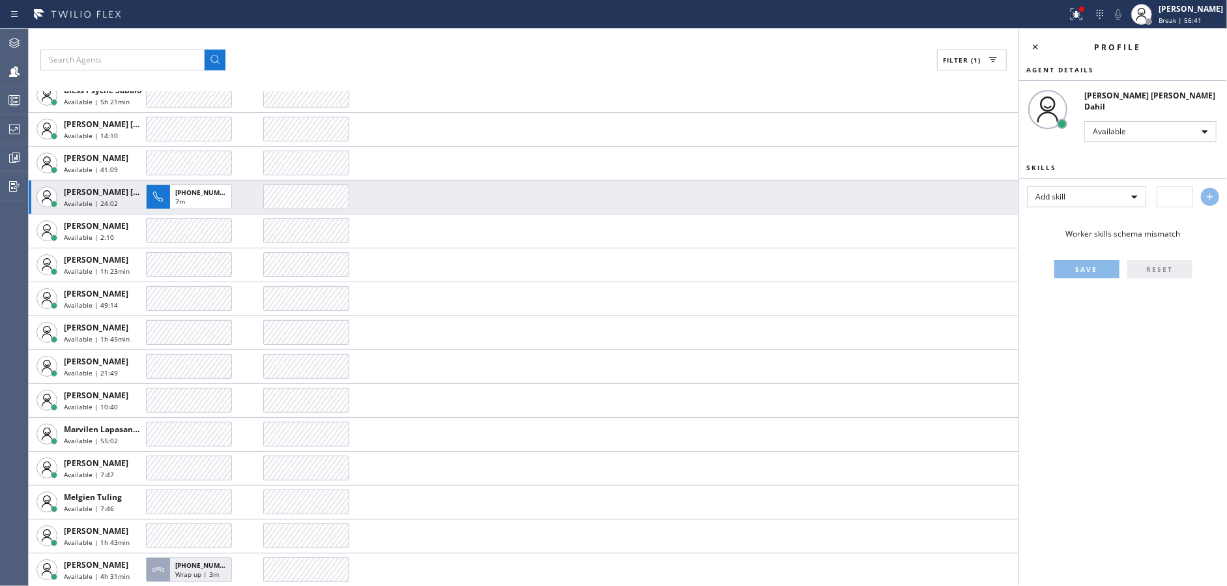
click at [564, 184] on td at bounding box center [640, 197] width 755 height 34
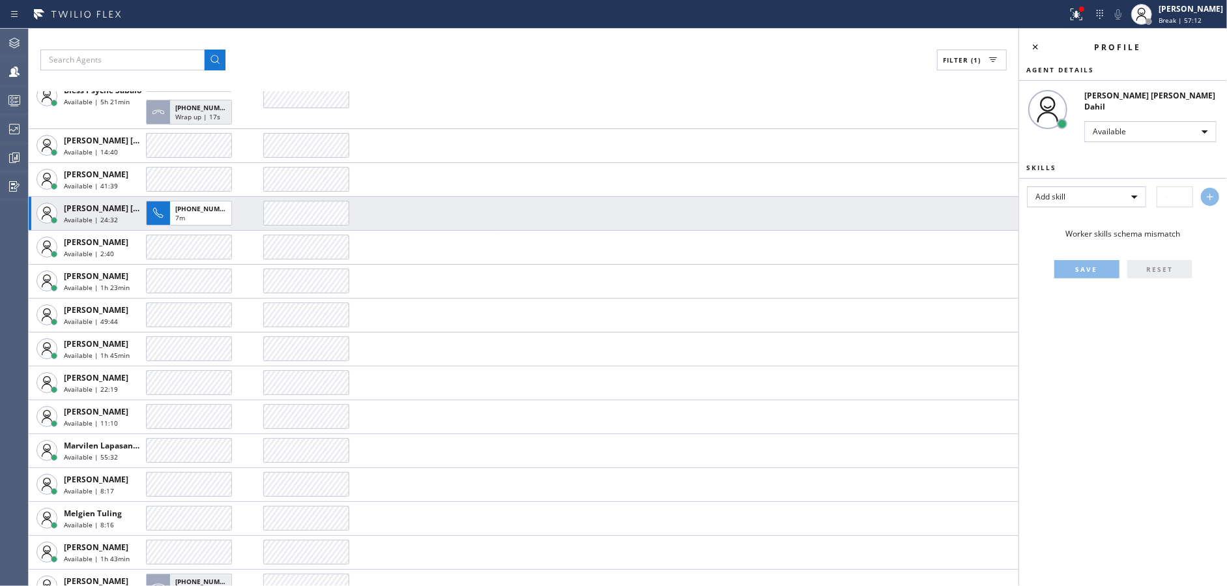
click at [564, 184] on td at bounding box center [640, 179] width 755 height 34
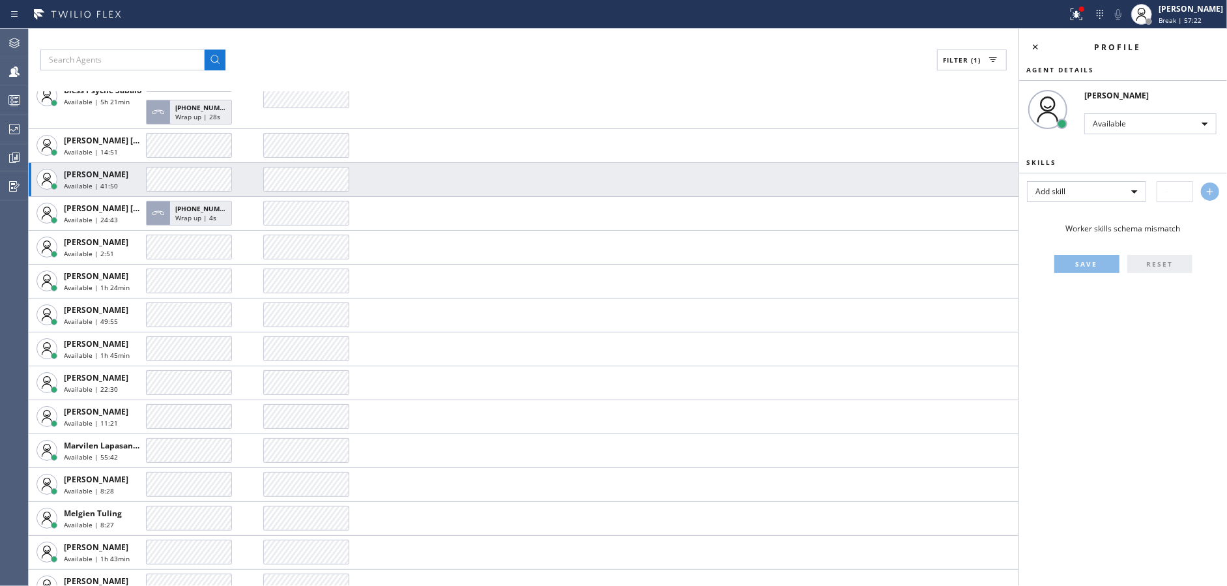
click at [564, 184] on td at bounding box center [640, 179] width 755 height 34
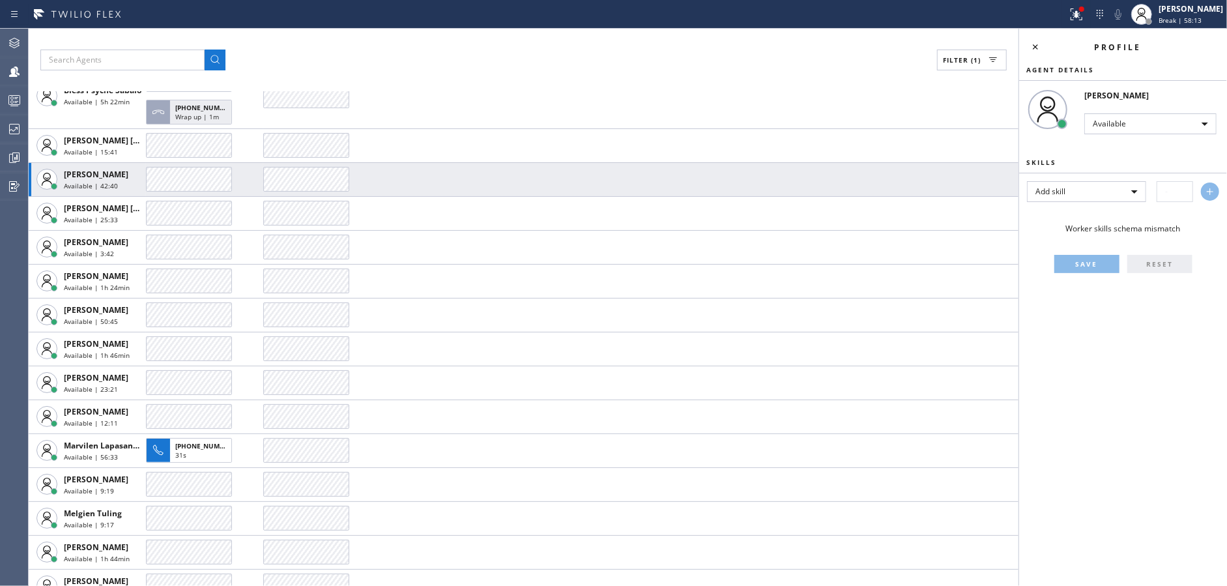
click at [564, 184] on td at bounding box center [640, 179] width 755 height 34
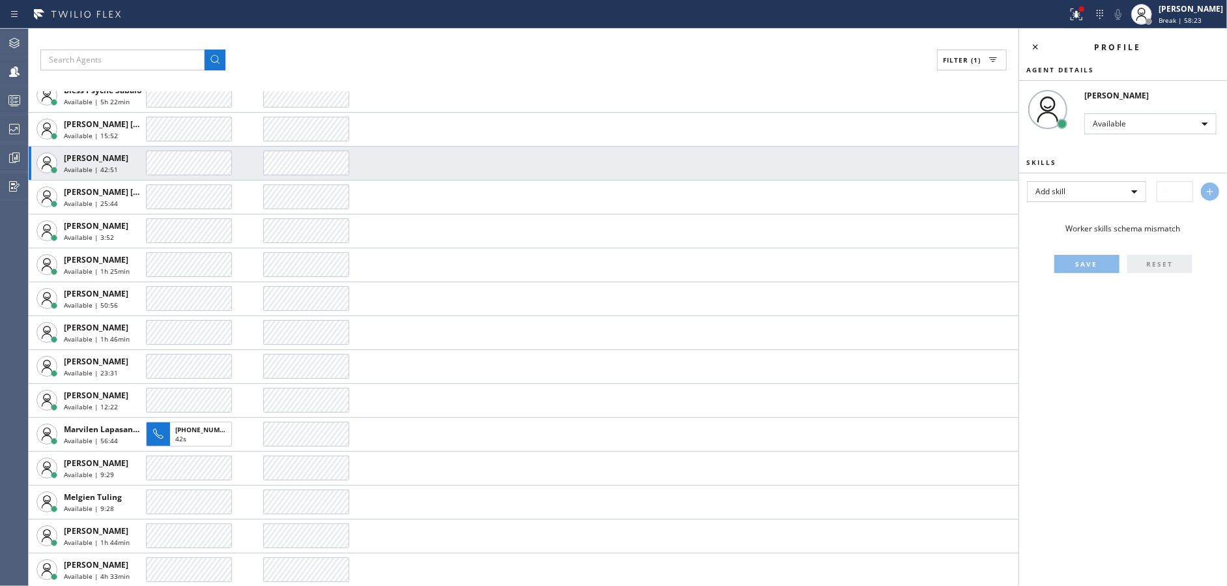
click at [564, 184] on td at bounding box center [640, 197] width 755 height 34
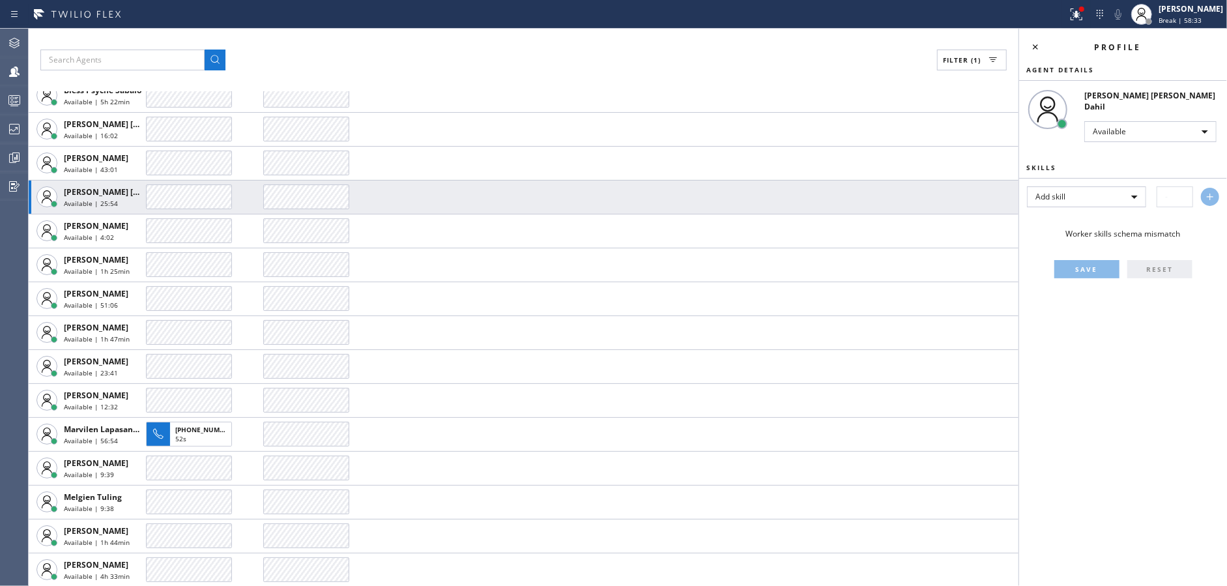
click at [564, 184] on td at bounding box center [640, 197] width 755 height 34
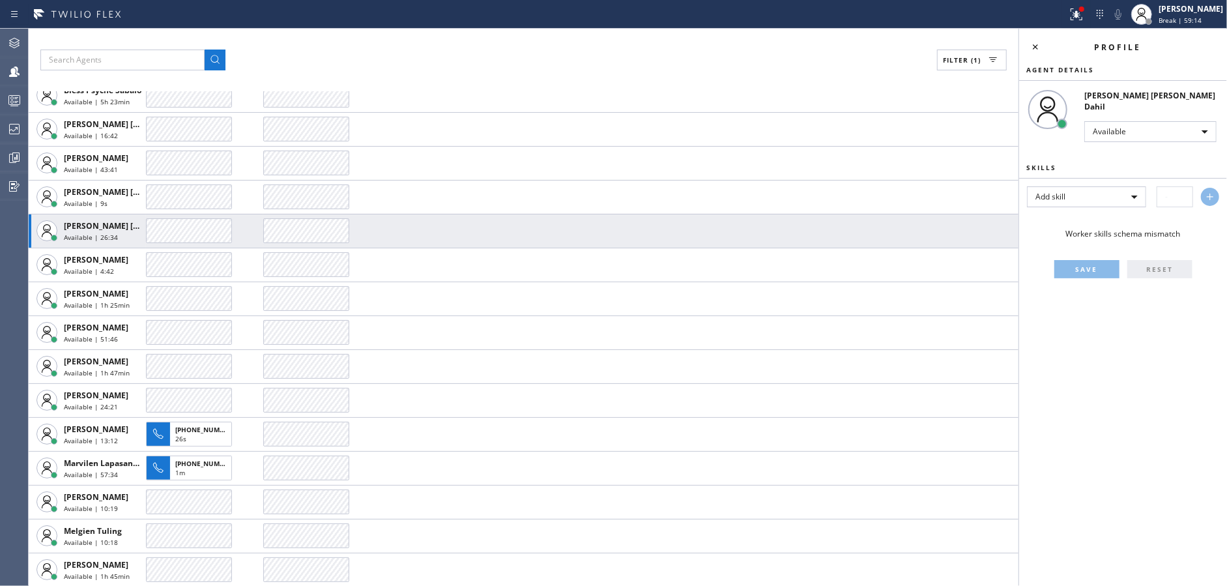
click at [564, 184] on td at bounding box center [640, 197] width 755 height 34
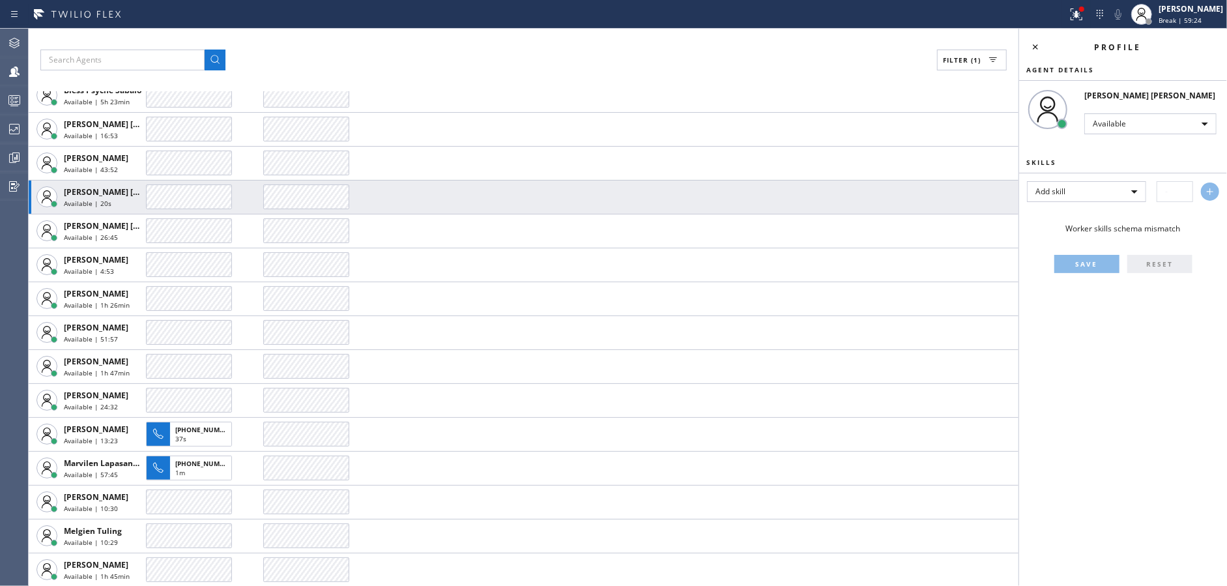
click at [564, 184] on td at bounding box center [640, 197] width 755 height 34
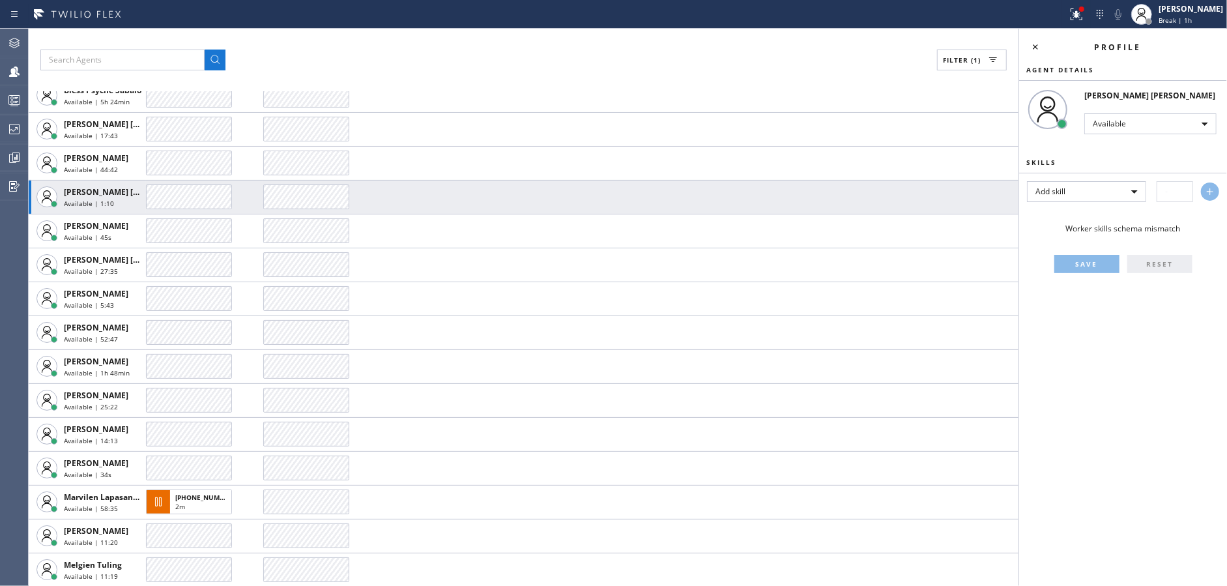
click at [564, 184] on td at bounding box center [640, 197] width 755 height 34
click at [1181, 22] on span "Break | 1h" at bounding box center [1175, 20] width 33 height 9
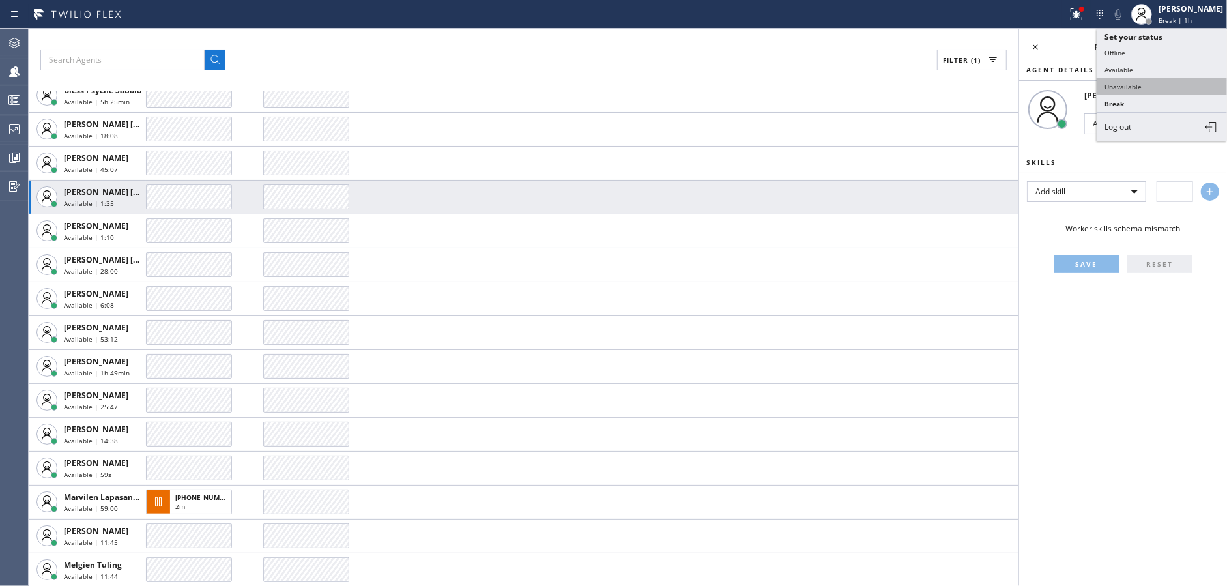
click at [1145, 85] on button "Unavailable" at bounding box center [1162, 86] width 130 height 17
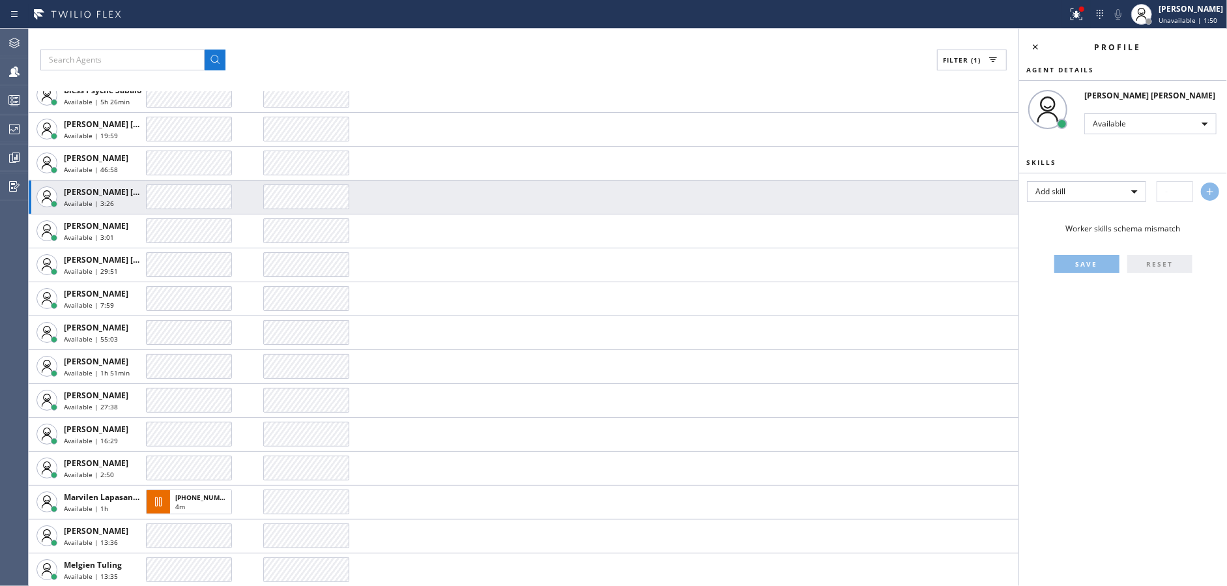
click at [362, 63] on div "Filter (1)" at bounding box center [523, 60] width 966 height 21
click at [0, 119] on div at bounding box center [14, 129] width 29 height 26
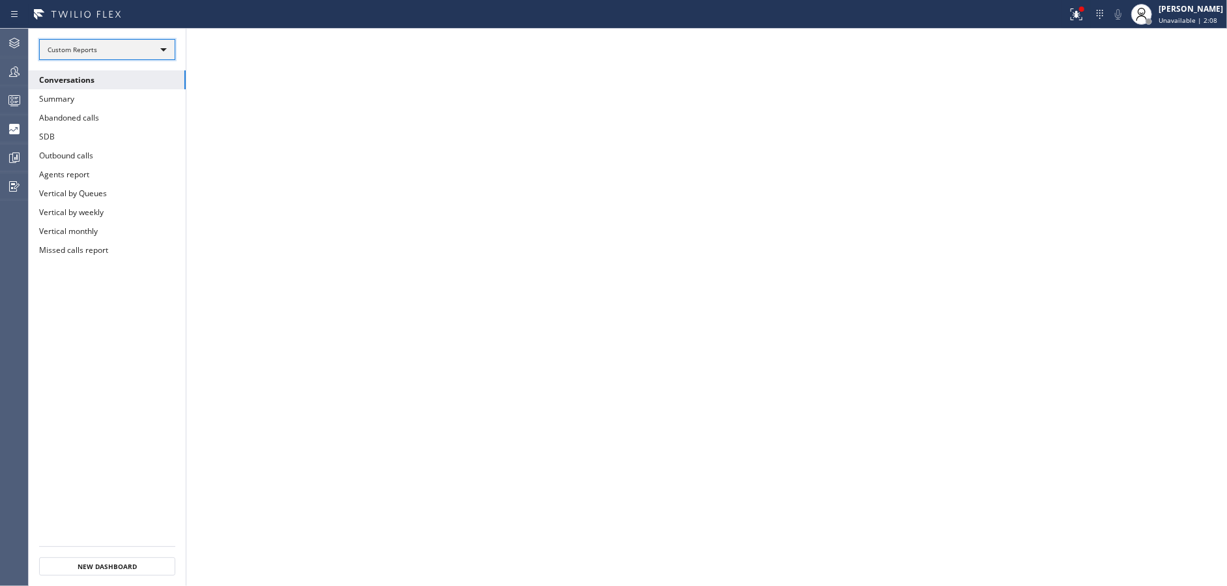
click at [151, 46] on div "Custom Reports" at bounding box center [107, 49] width 136 height 21
click at [128, 131] on li "Custom Reports" at bounding box center [107, 133] width 134 height 16
click at [126, 99] on button "Summary" at bounding box center [107, 98] width 157 height 19
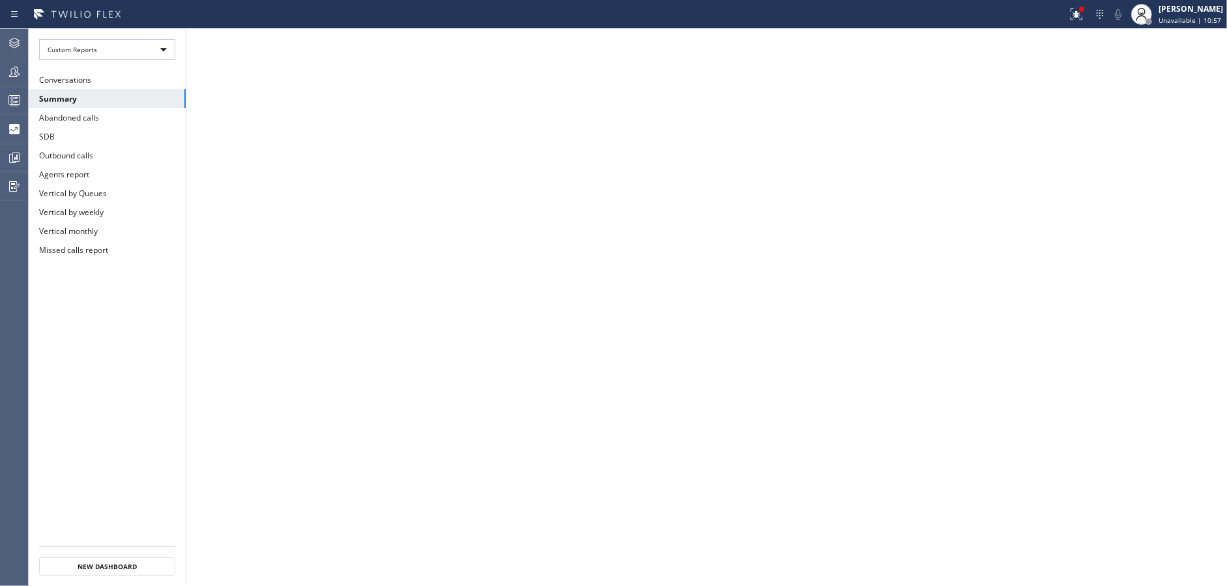
drag, startPoint x: 12, startPoint y: 68, endPoint x: 429, endPoint y: 89, distance: 416.9
click at [19, 68] on icon at bounding box center [15, 72] width 16 height 16
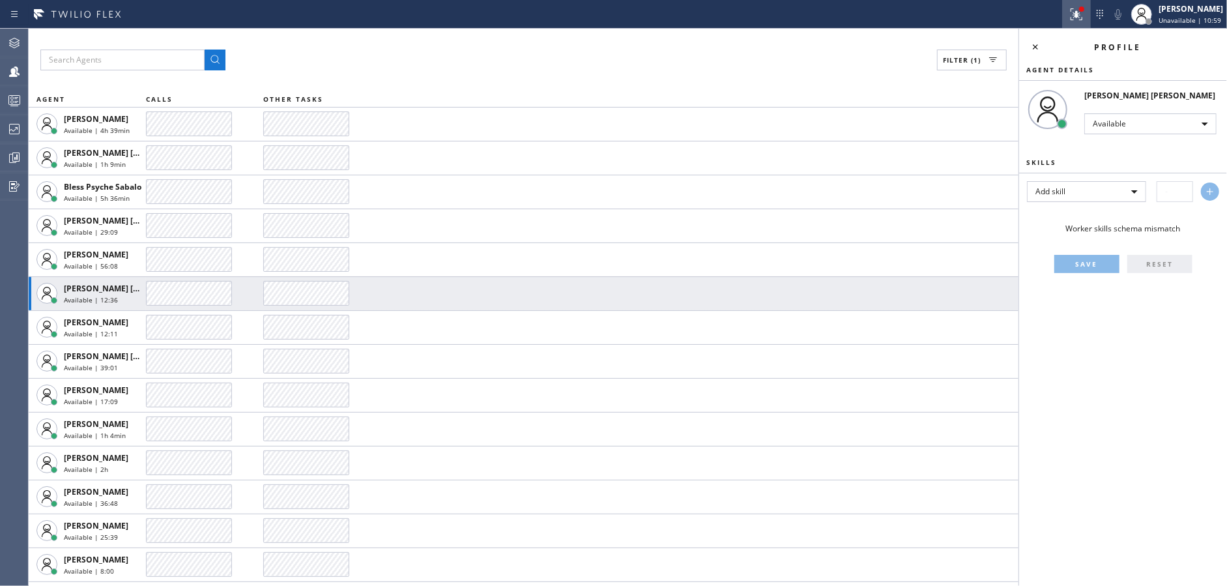
drag, startPoint x: 1083, startPoint y: 13, endPoint x: 1056, endPoint y: 35, distance: 34.7
click at [1082, 13] on icon at bounding box center [1077, 14] width 12 height 12
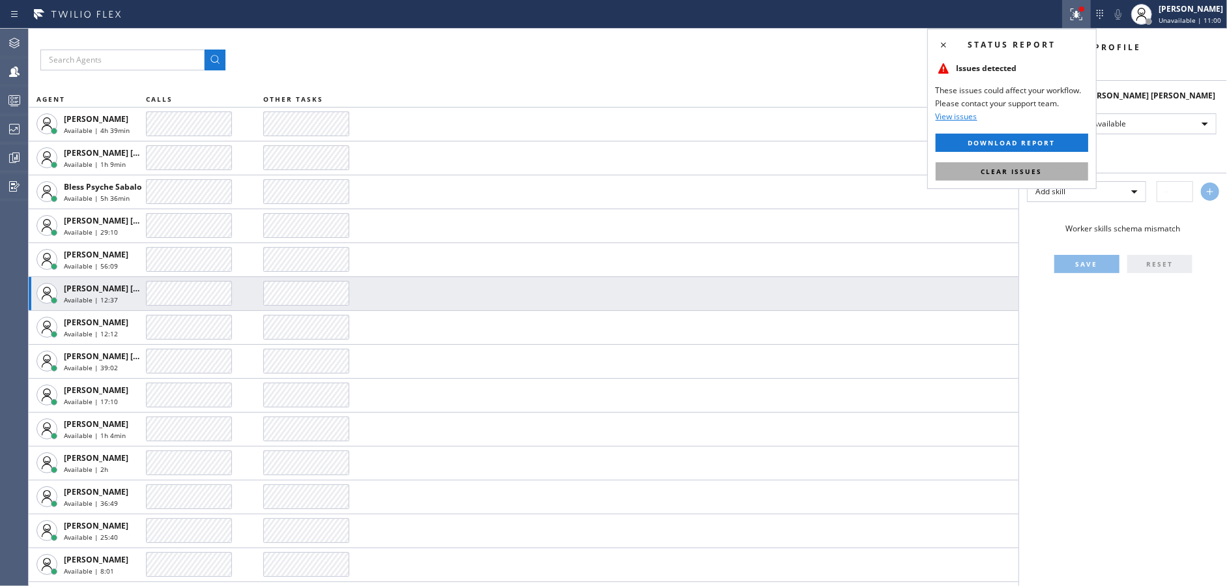
click at [1041, 168] on span "Clear issues" at bounding box center [1011, 171] width 61 height 9
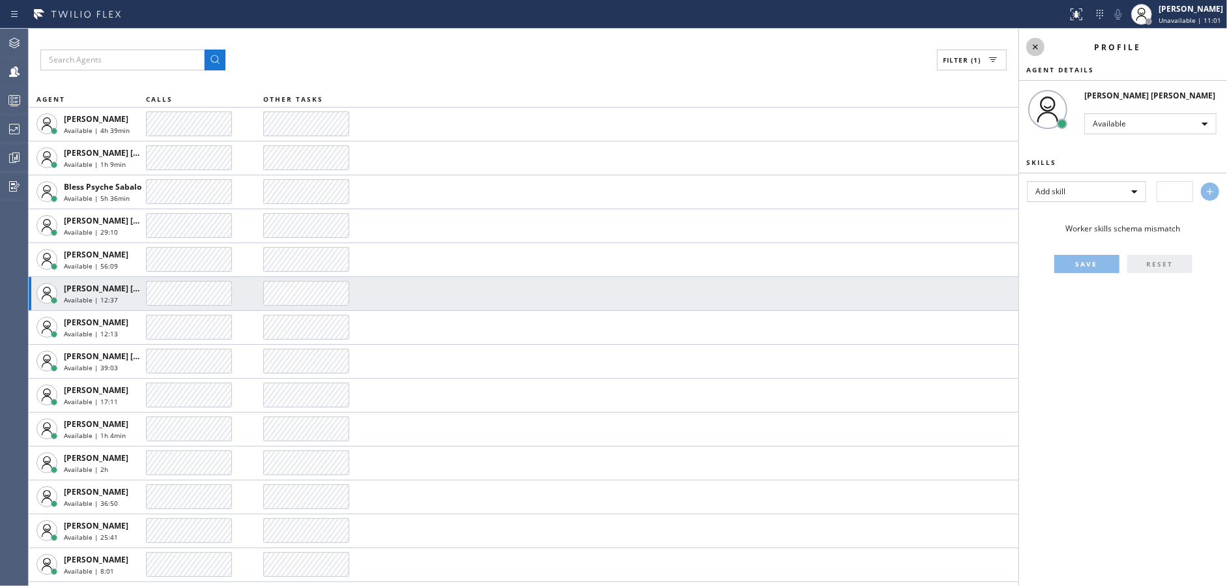
click at [1033, 41] on icon at bounding box center [1036, 47] width 16 height 16
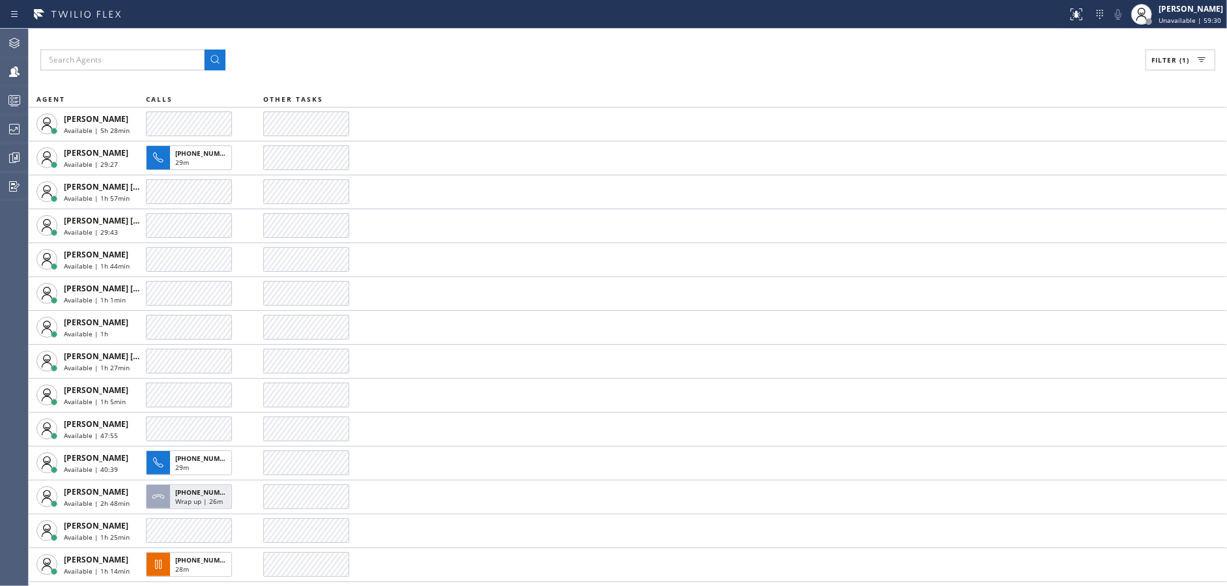
drag, startPoint x: 424, startPoint y: 70, endPoint x: 228, endPoint y: 83, distance: 196.6
click at [424, 70] on div "Filter (1) AGENT CALLS OTHER TASKS [PERSON_NAME] Available | 5h 28min [PERSON_N…" at bounding box center [628, 307] width 1198 height 557
click at [14, 130] on icon at bounding box center [15, 129] width 16 height 16
